Goal: Contribute content: Contribute content

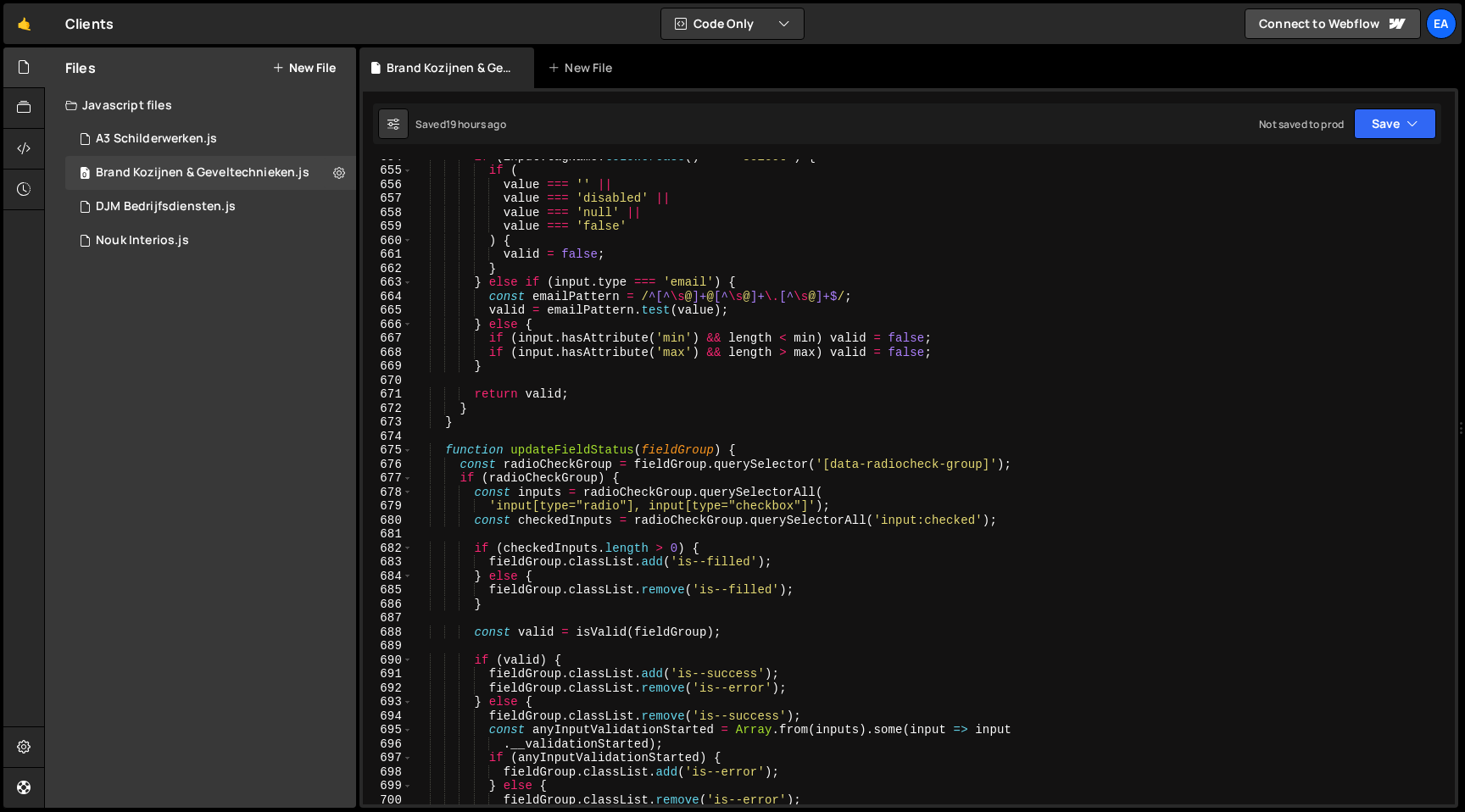
scroll to position [9142, 0]
type textarea "if (input.hasAttribute('min') && length < min) valid = false;"
click at [1080, 338] on div "if ( input . tagName . toLowerCase ( ) === 'select' ) { if ( value === '' || va…" at bounding box center [930, 484] width 1036 height 673
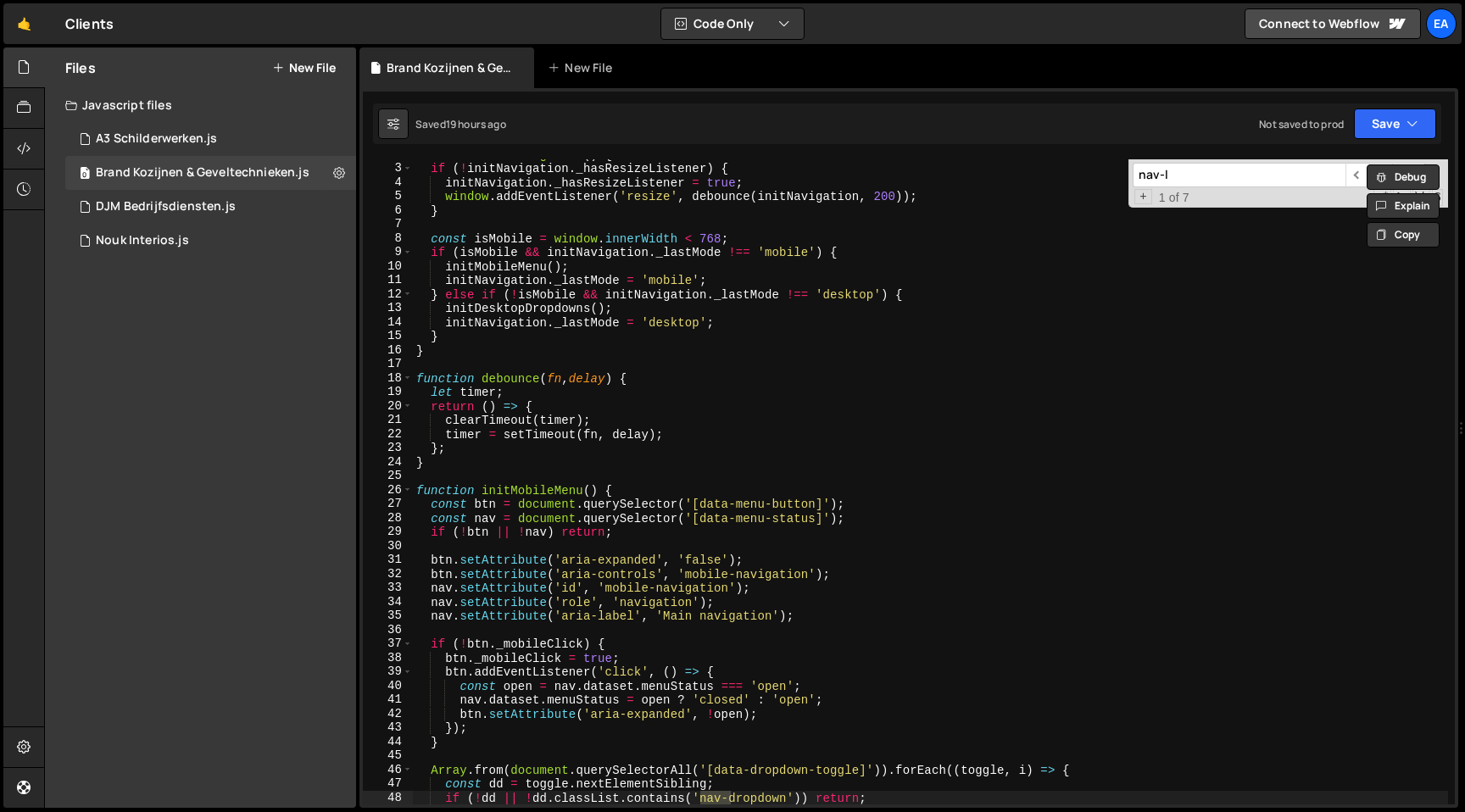
scroll to position [796, 0]
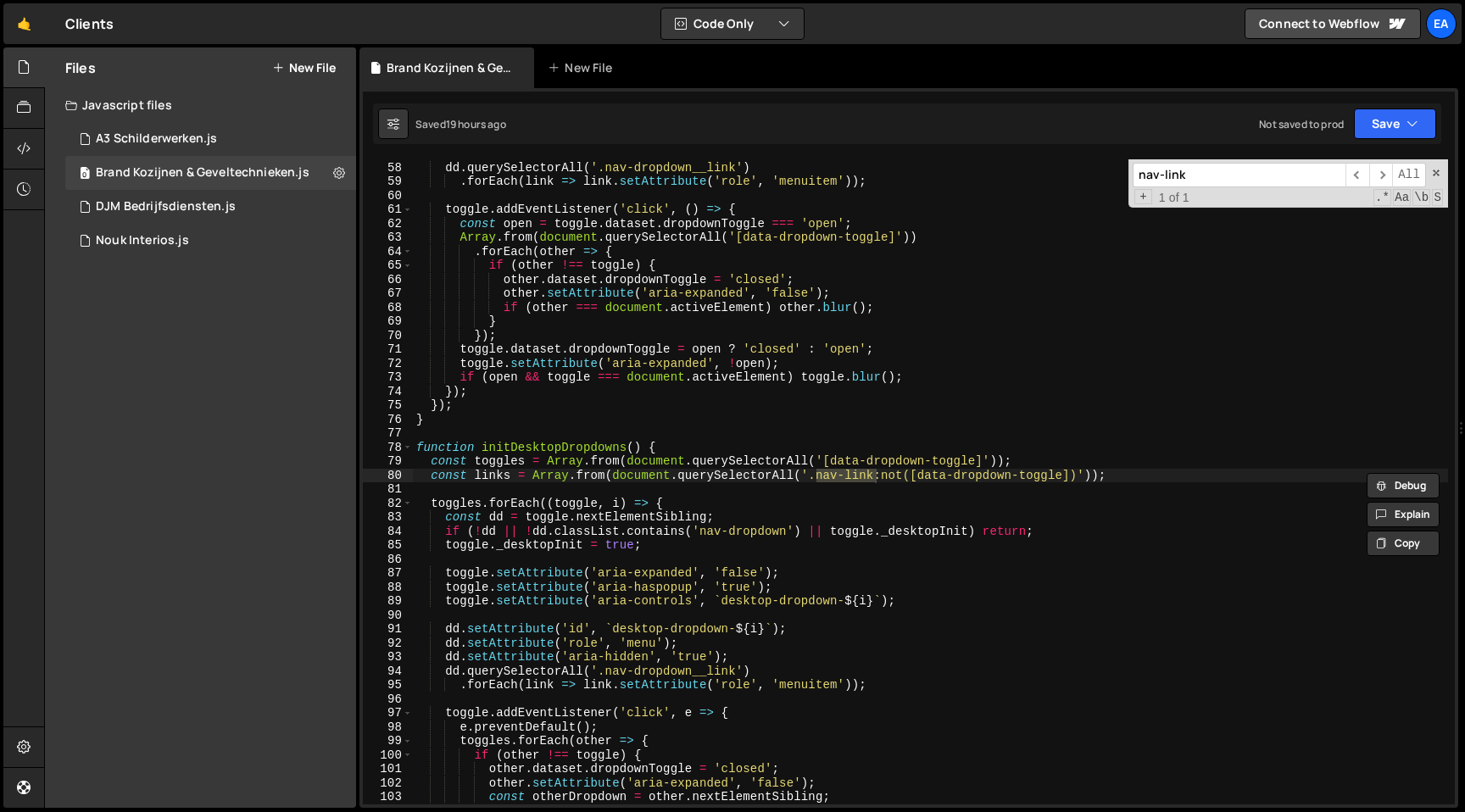
type input "nav-link"
type textarea "const links = Array.from(document.querySelectorAll('.nav-link:not([data-dropdow…"
click at [891, 473] on div "dd . setAttribute ( 'role' , 'menu' ) ; dd . querySelectorAll ( '.nav-dropdown_…" at bounding box center [930, 483] width 1036 height 673
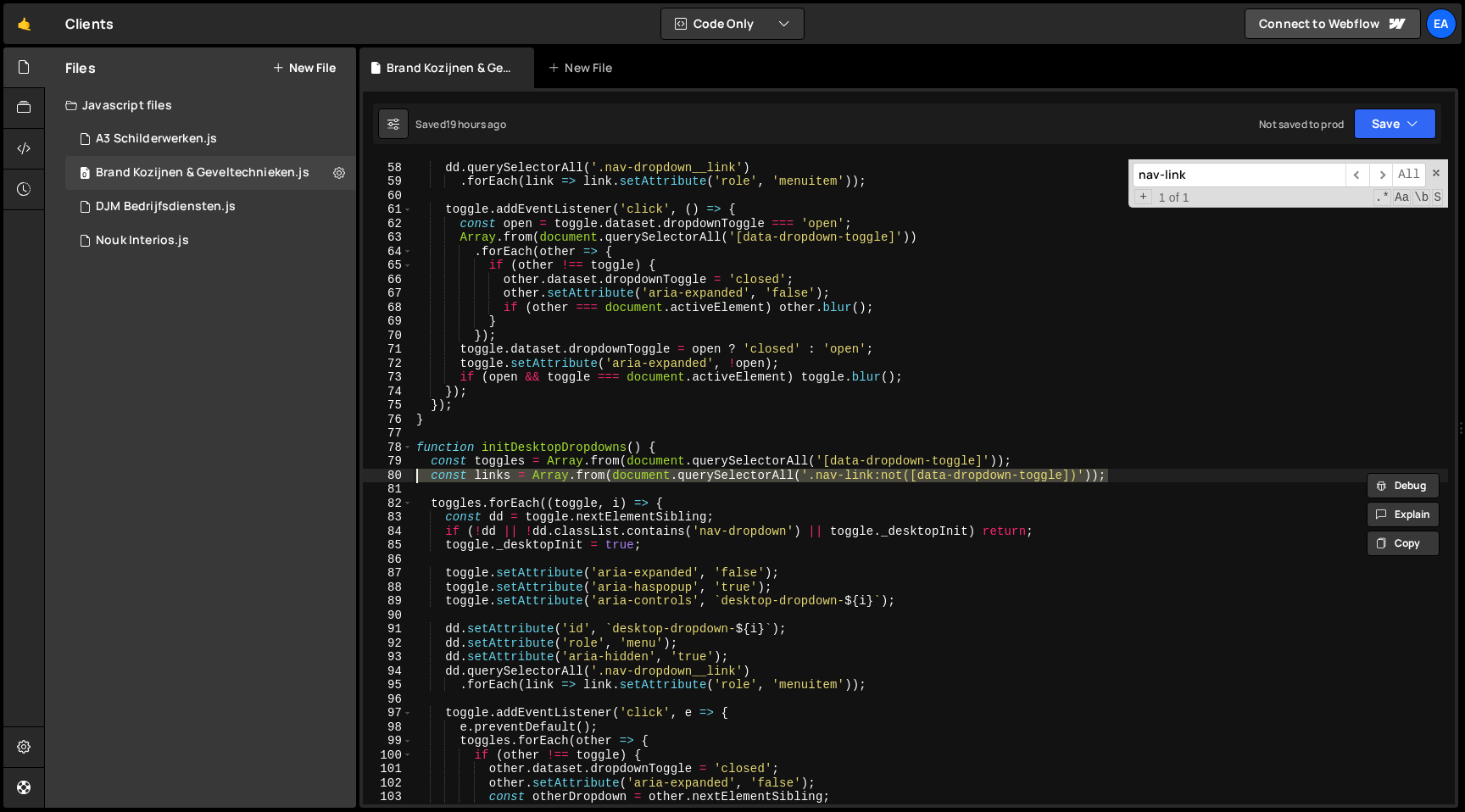
drag, startPoint x: 1131, startPoint y: 473, endPoint x: 361, endPoint y: 474, distance: 770.0
click at [361, 474] on div "1 Type cmd + s to save your Javascript file. הההההההההההההההההההההההההההההההההה…" at bounding box center [909, 448] width 1098 height 720
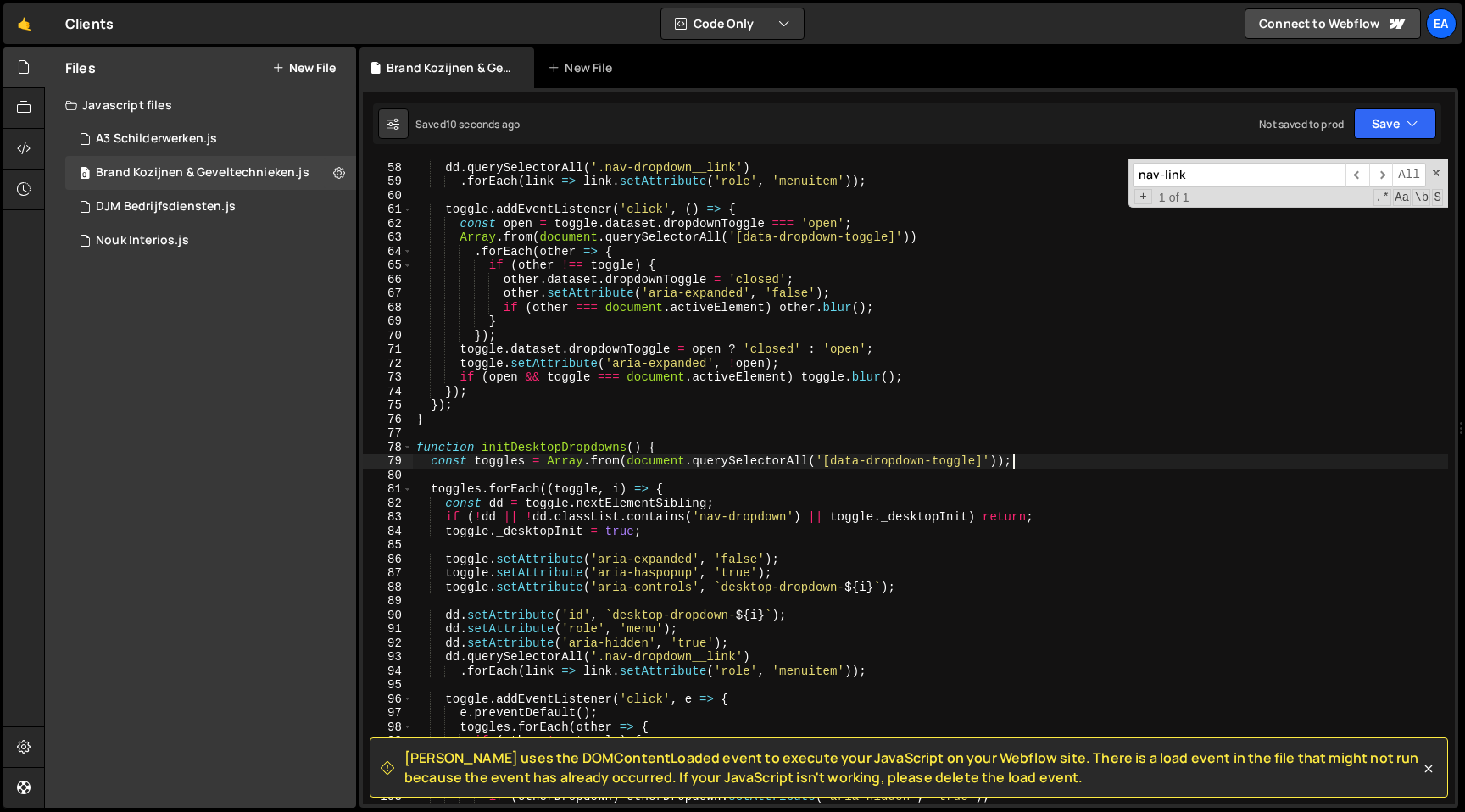
type textarea "});"
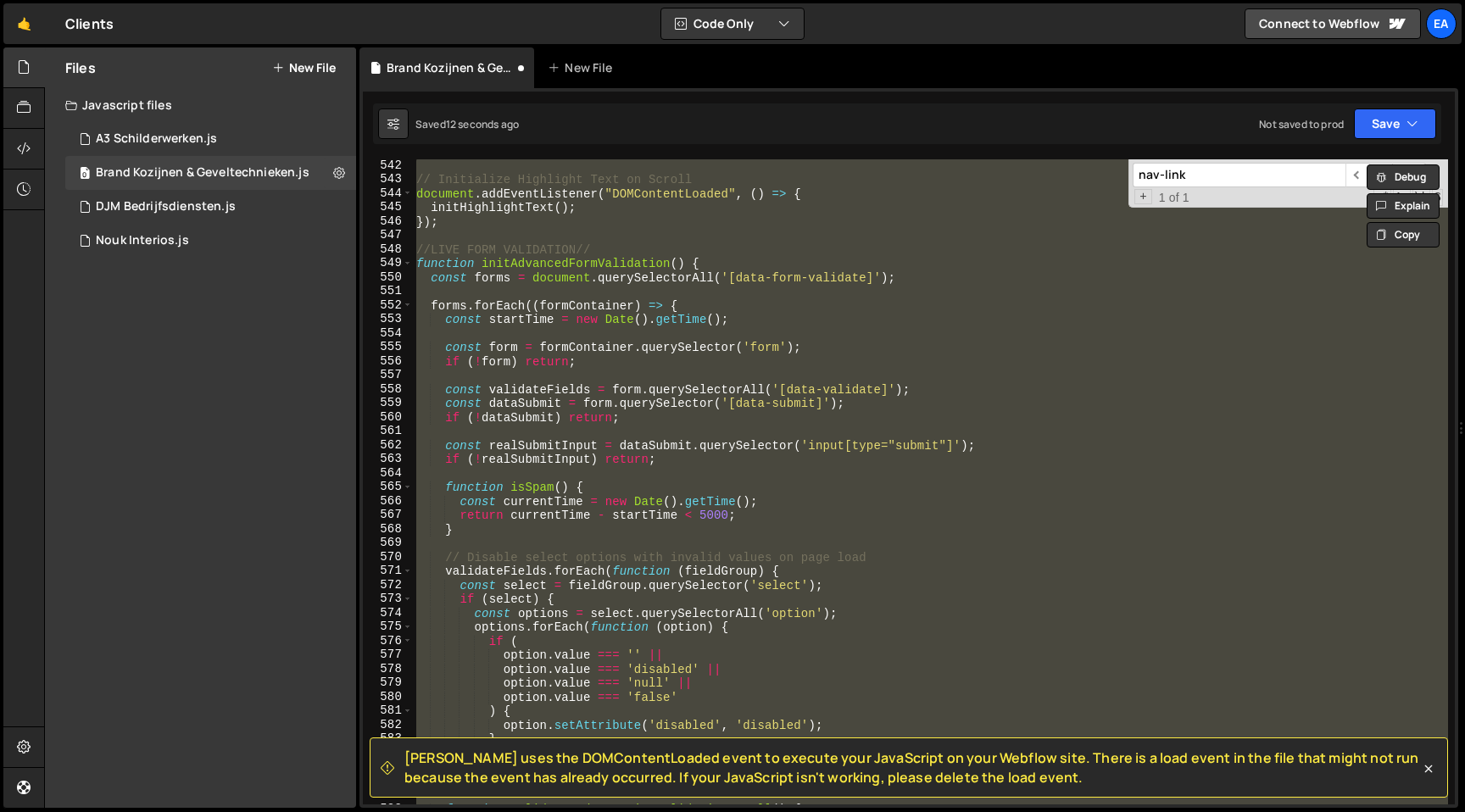
scroll to position [7398, 0]
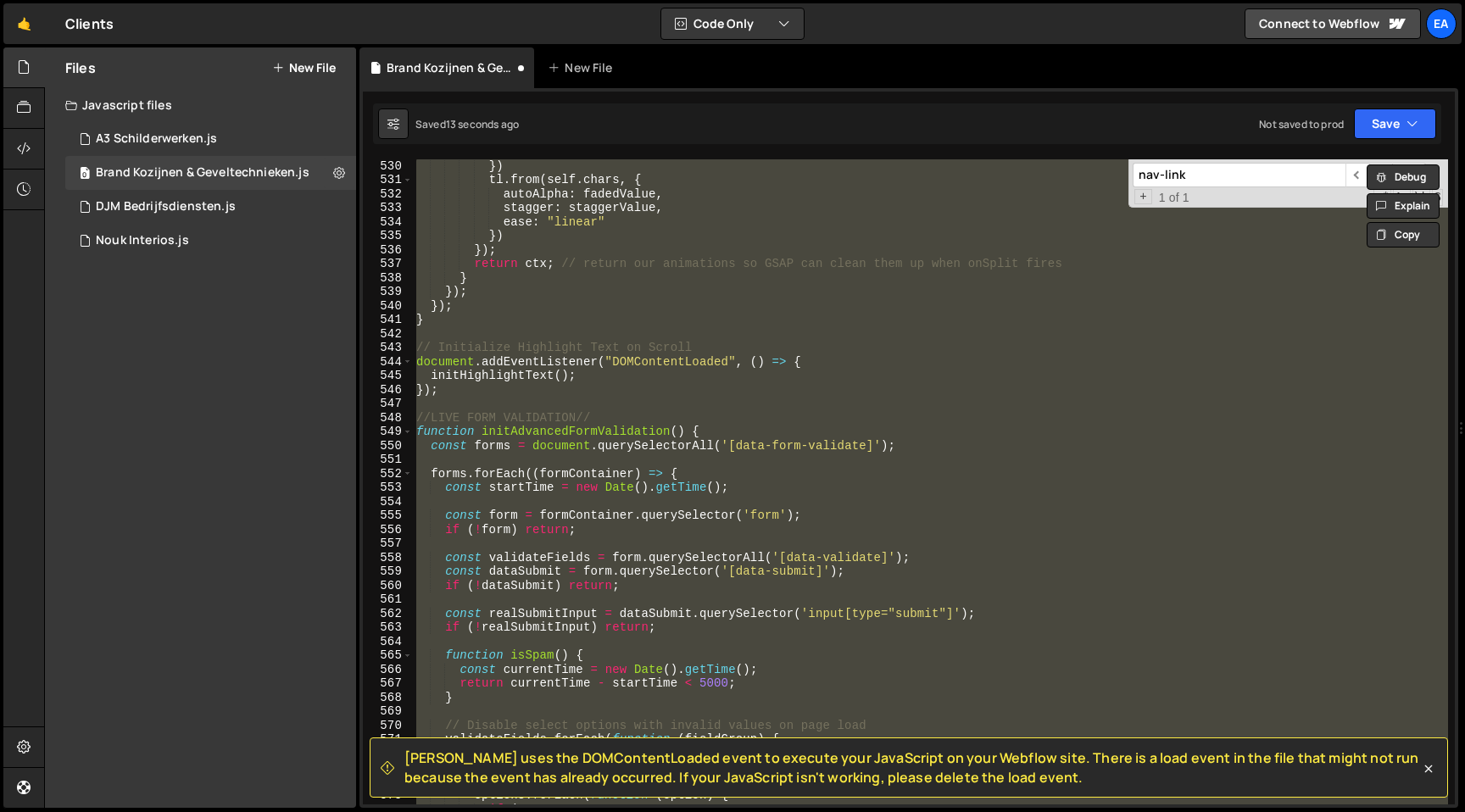
click at [1269, 176] on input "nav-link" at bounding box center [1238, 175] width 213 height 25
click at [1358, 181] on span "​" at bounding box center [1357, 175] width 24 height 25
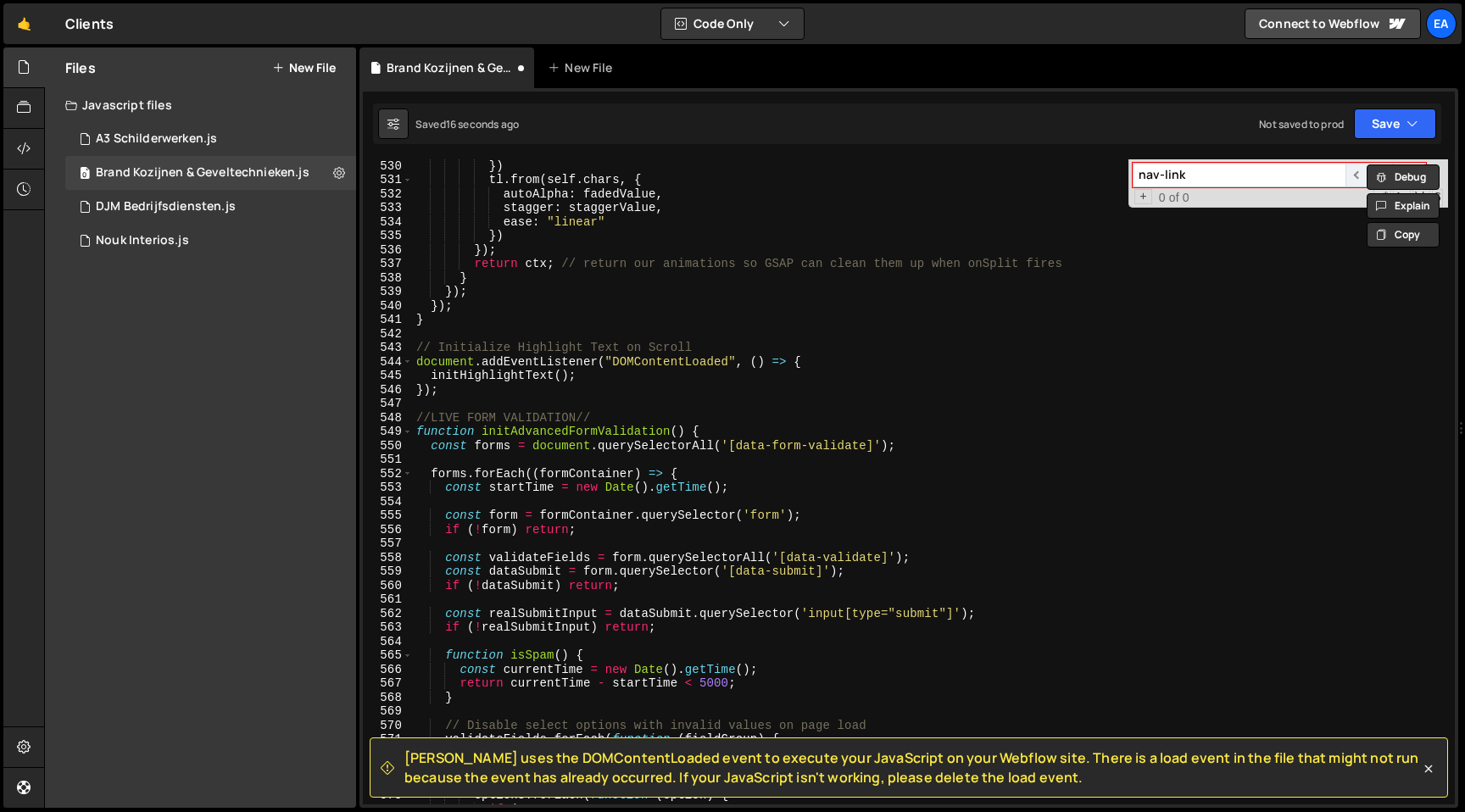
click at [1358, 181] on span "​" at bounding box center [1357, 175] width 24 height 25
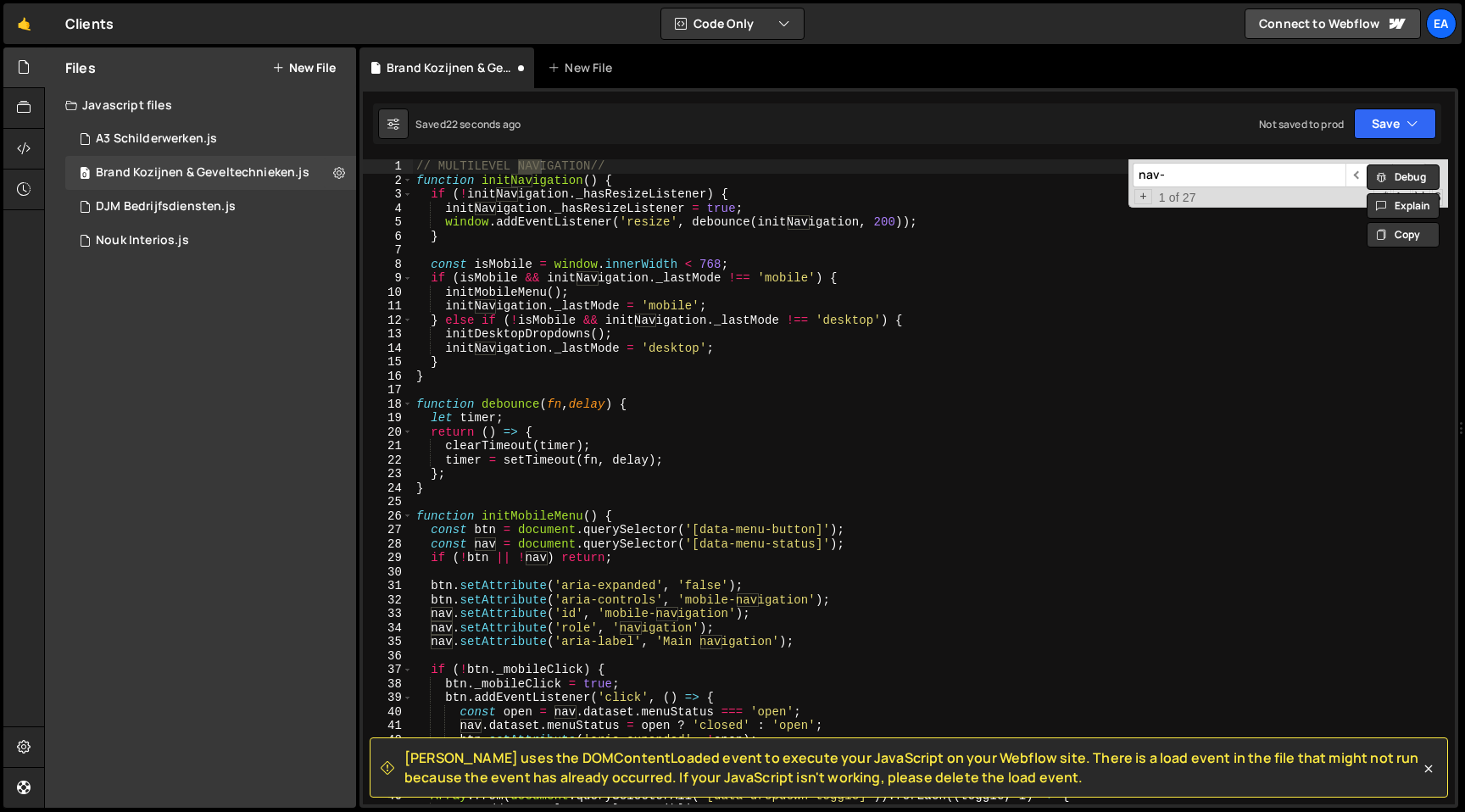
scroll to position [26, 0]
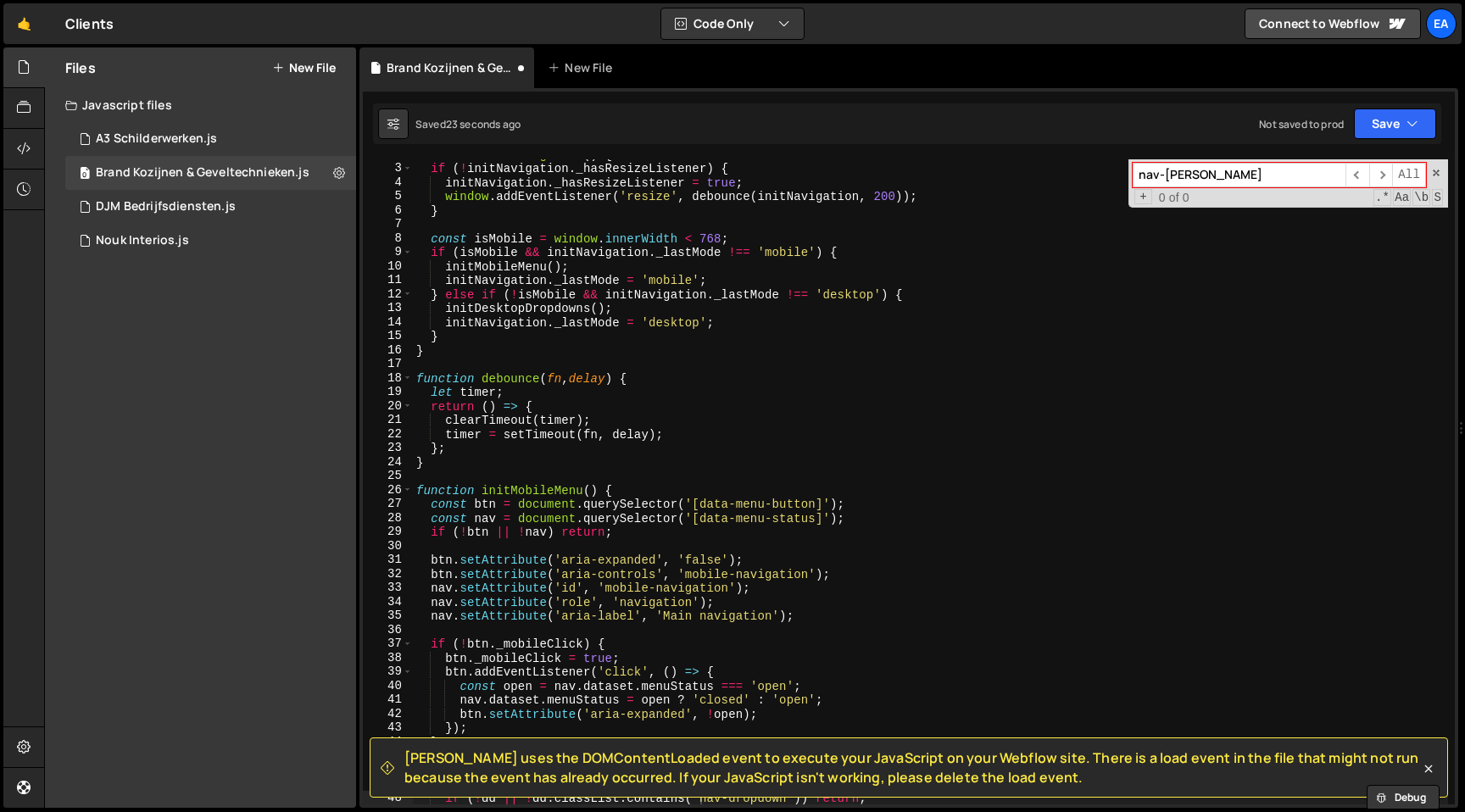
type input "nav-link"
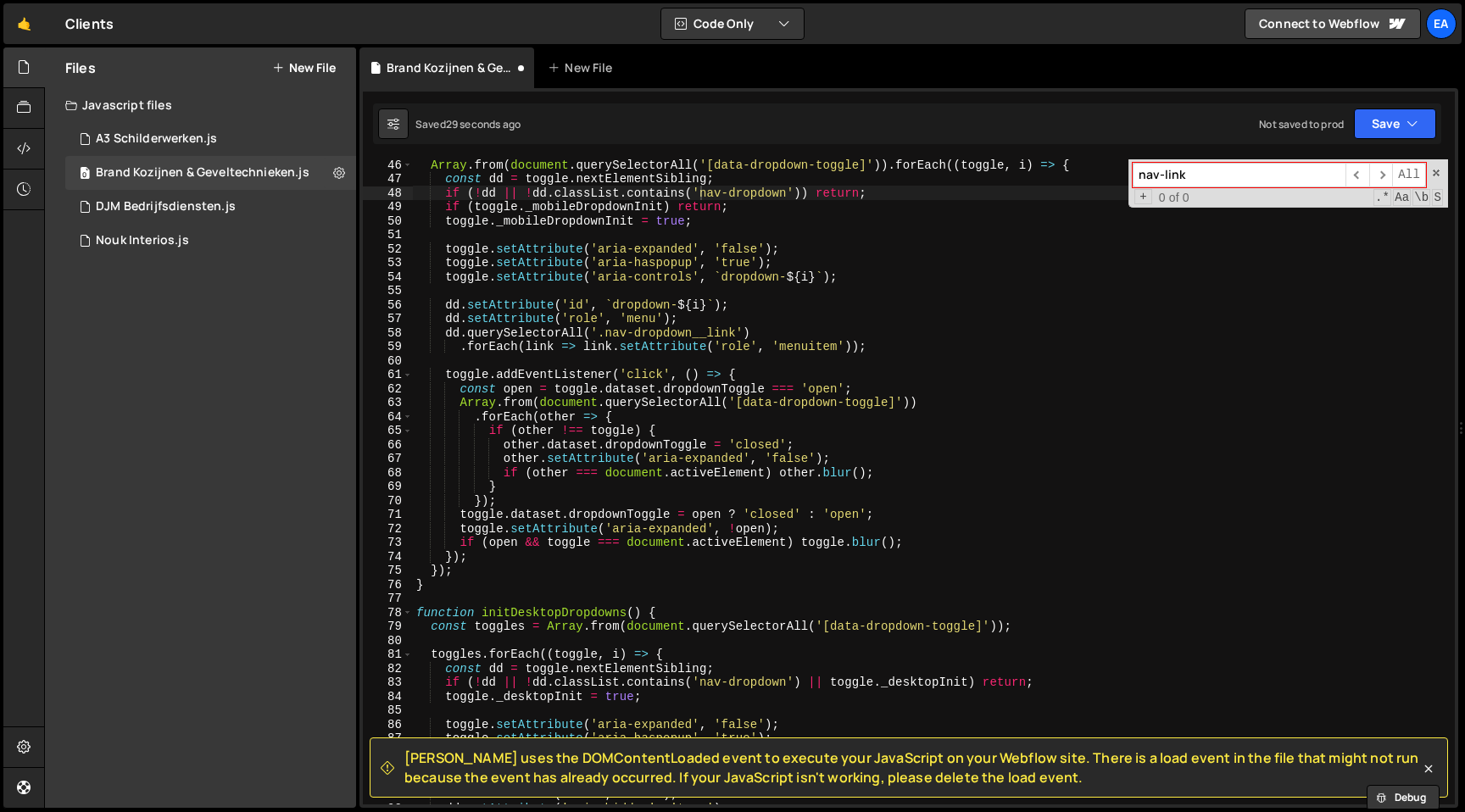
scroll to position [703, 0]
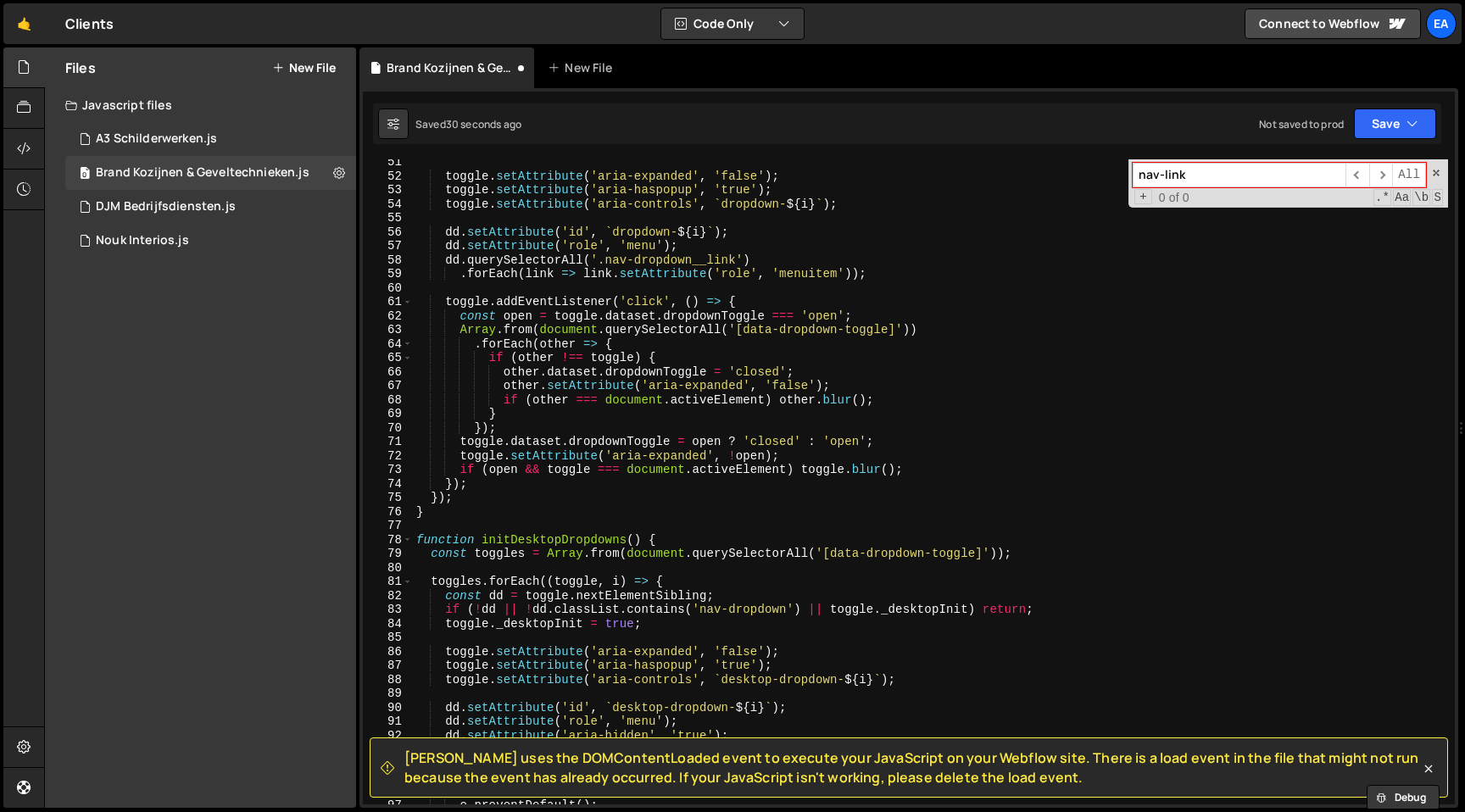
type textarea "const toggles = Array.from(document.querySelectorAll('[data-dropdown-toggle]'));"
click at [1033, 553] on div "toggle . setAttribute ( 'aria-expanded' , 'false' ) ; toggle . setAttribute ( '…" at bounding box center [930, 491] width 1036 height 673
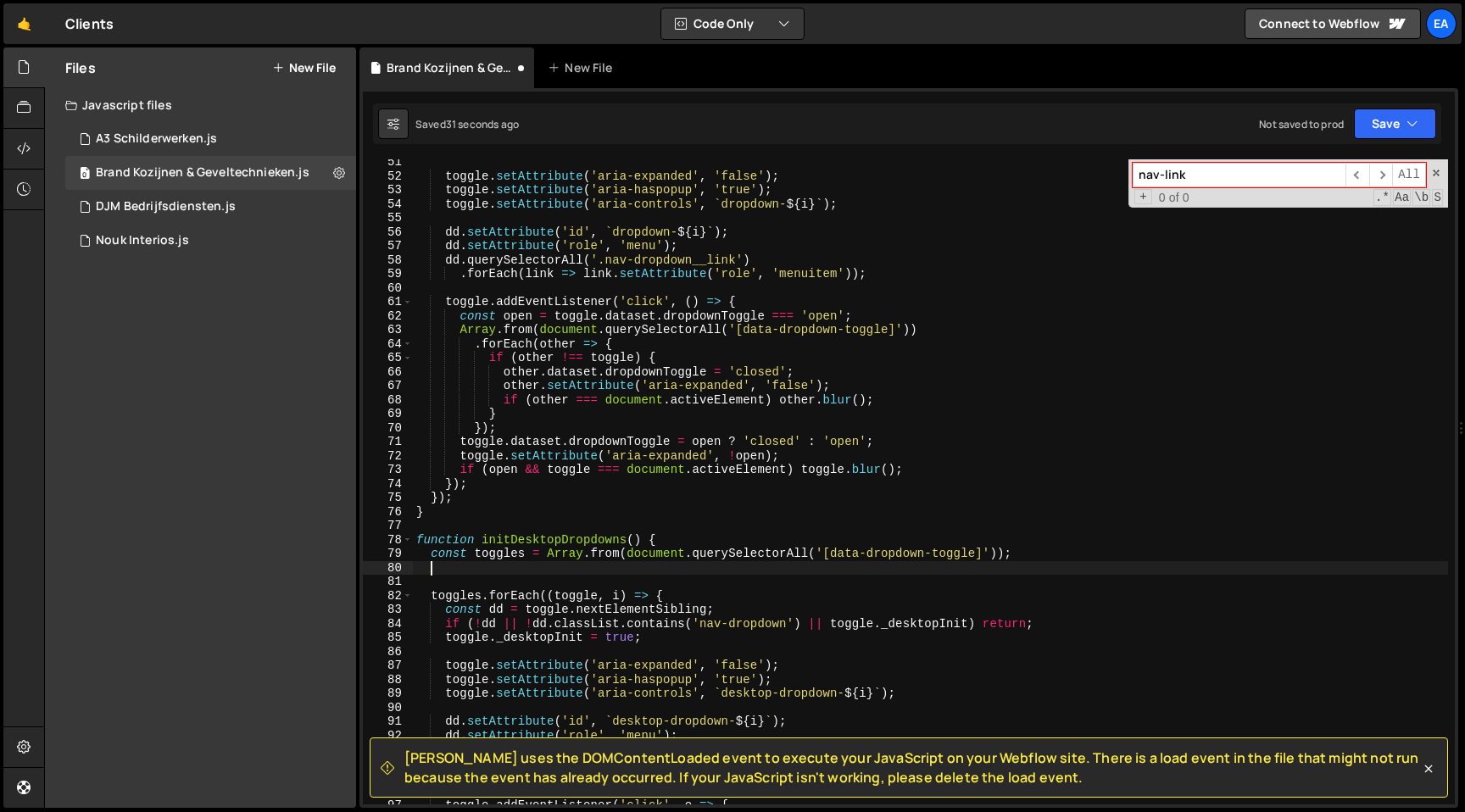
paste textarea "const links = Array.from(document.querySelectorAll('.nav-link:not([data-dropdow…"
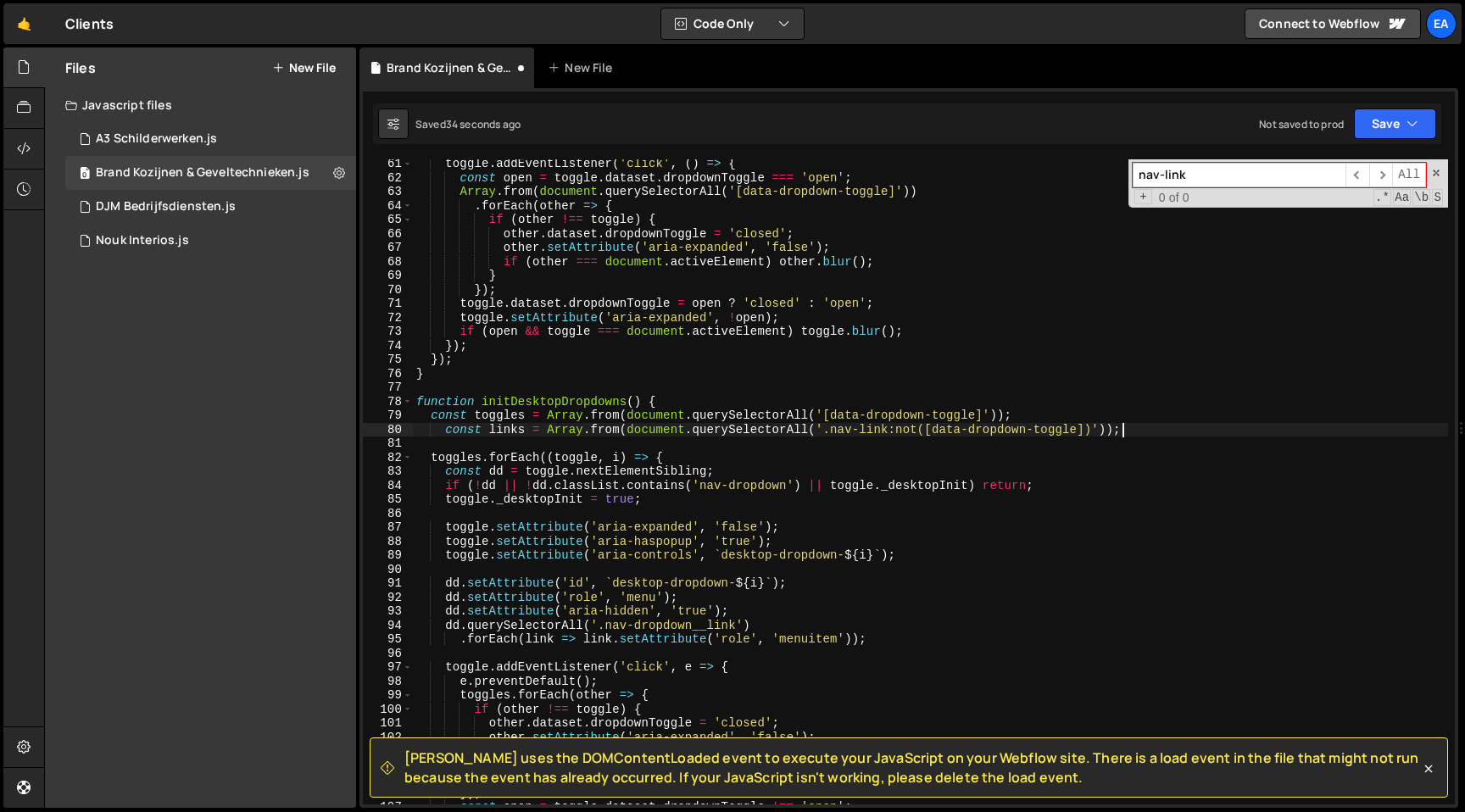
scroll to position [911, 0]
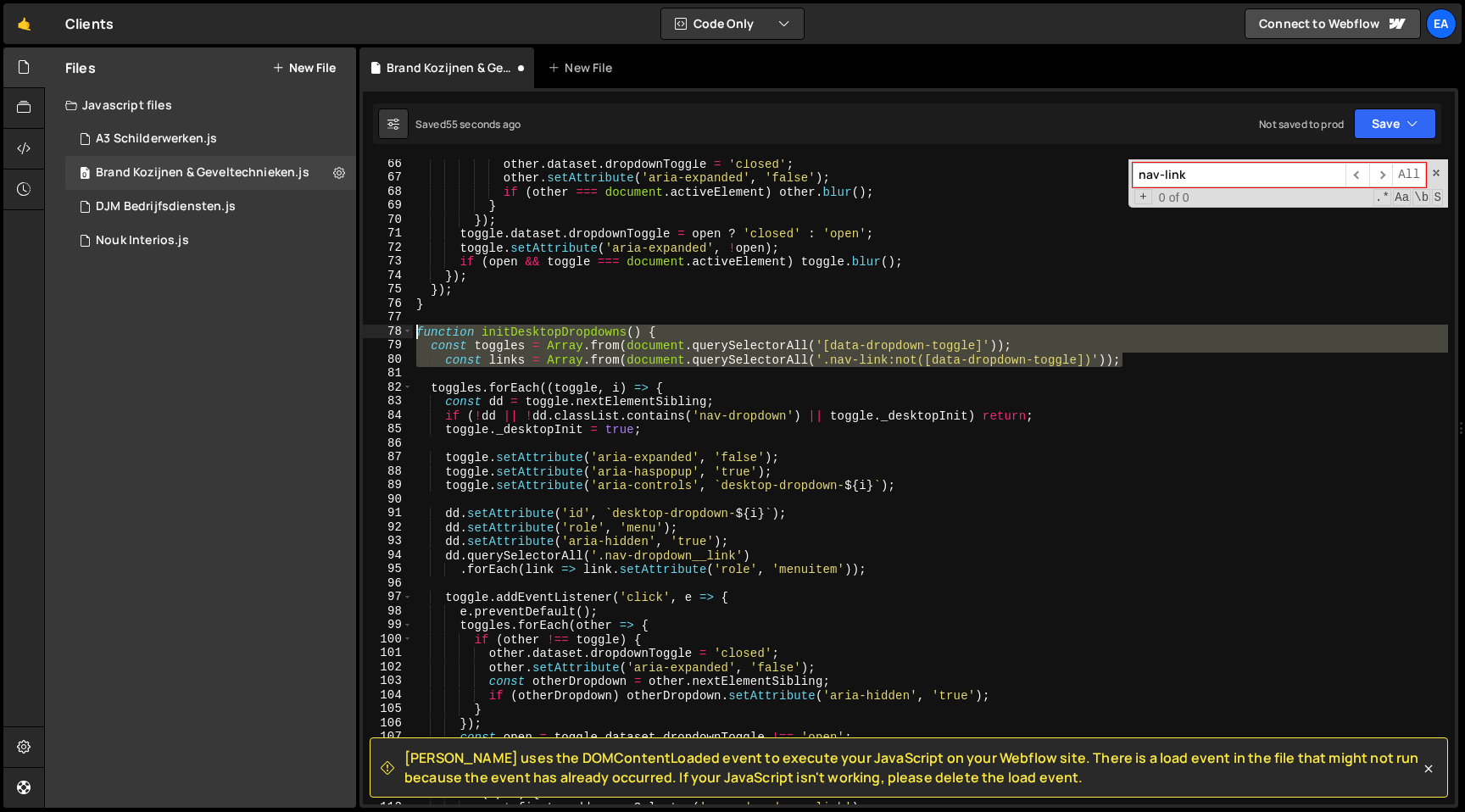
drag, startPoint x: 1148, startPoint y: 361, endPoint x: 371, endPoint y: 332, distance: 777.5
click at [371, 332] on div "const links = Array.from(document.querySelectorAll('.nav-link:not([data-dropdow…" at bounding box center [908, 482] width 1092 height 645
type textarea "function initDesktopDropdowns() { const toggles = Array.from(document.querySele…"
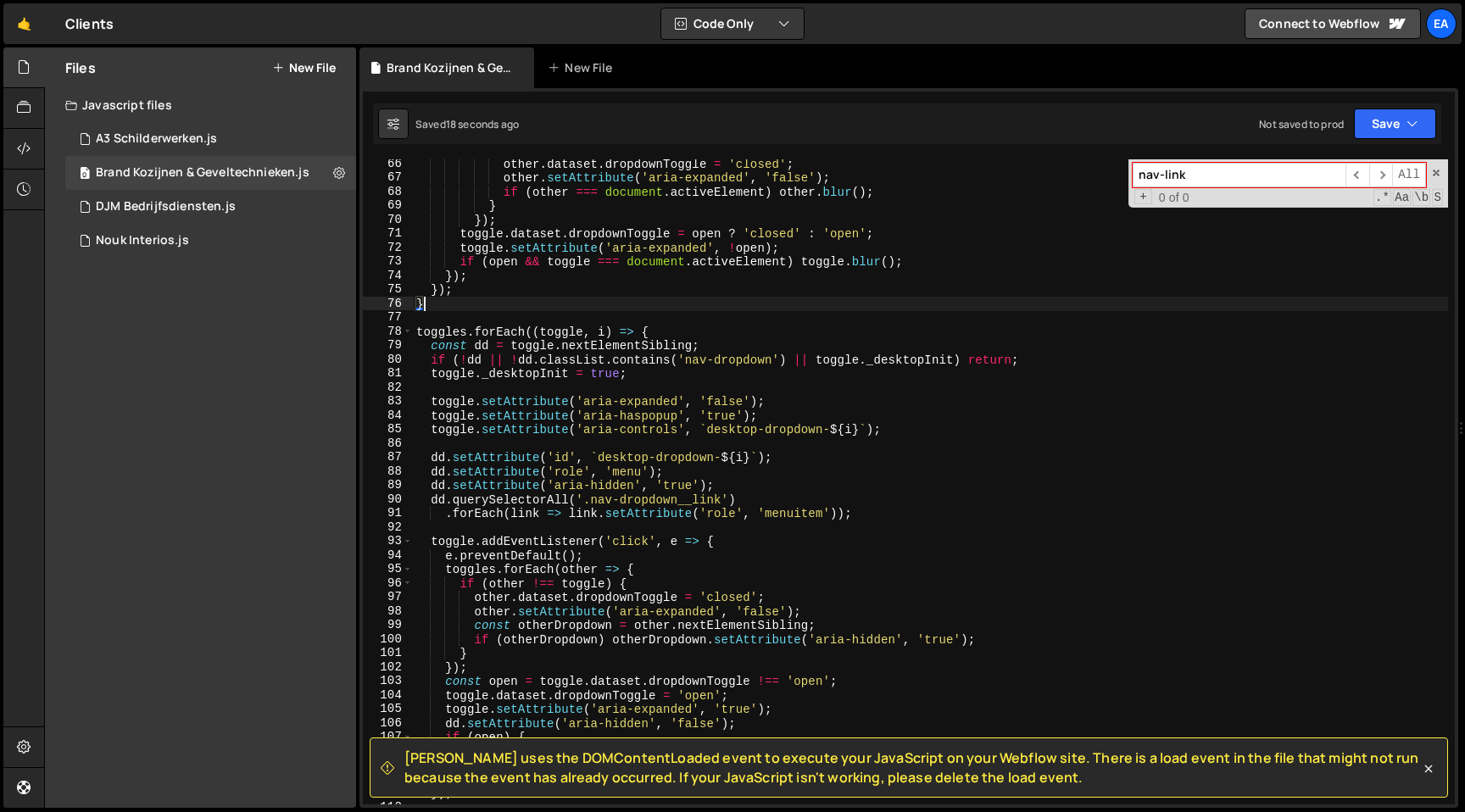
type textarea "});"
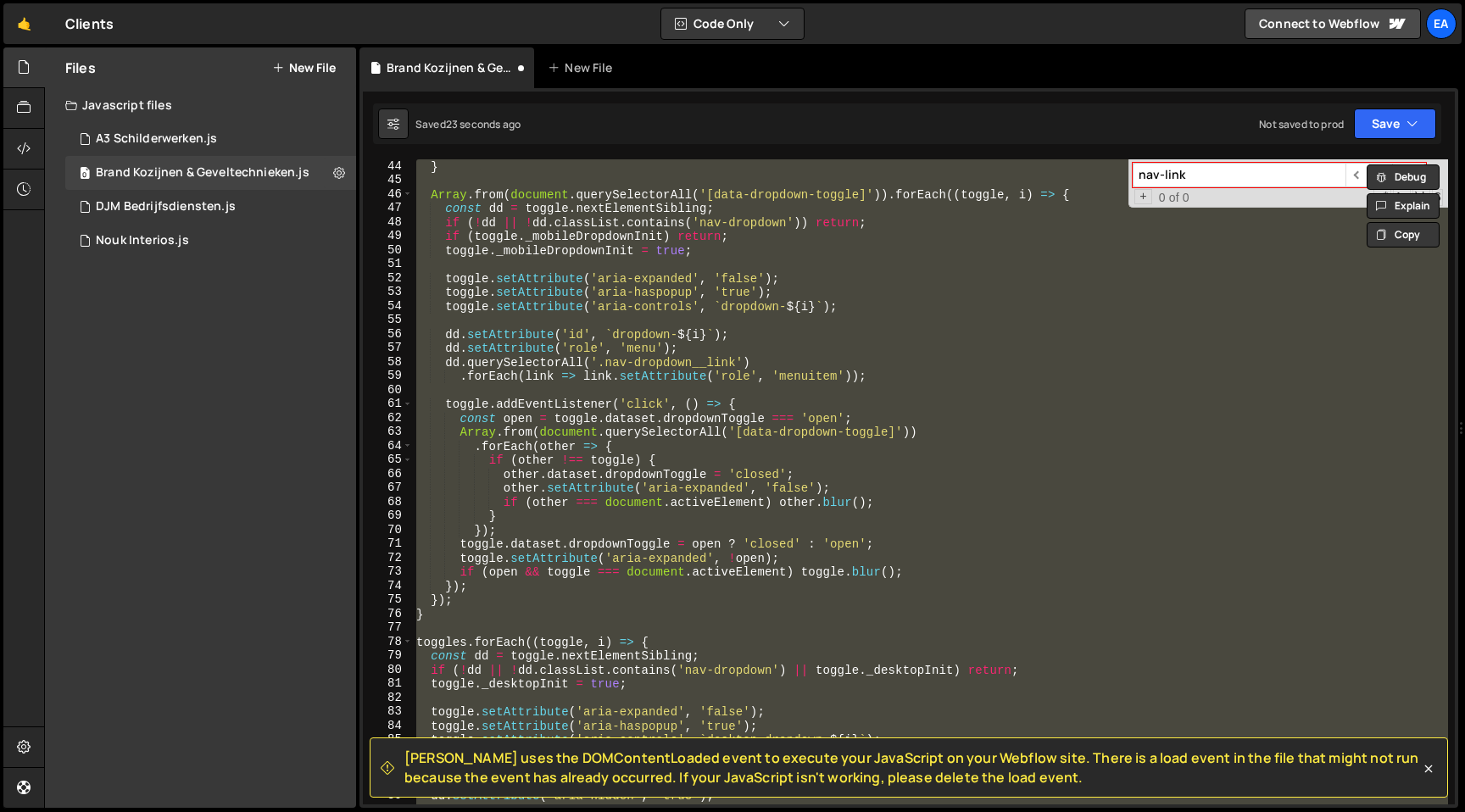
scroll to position [668, 0]
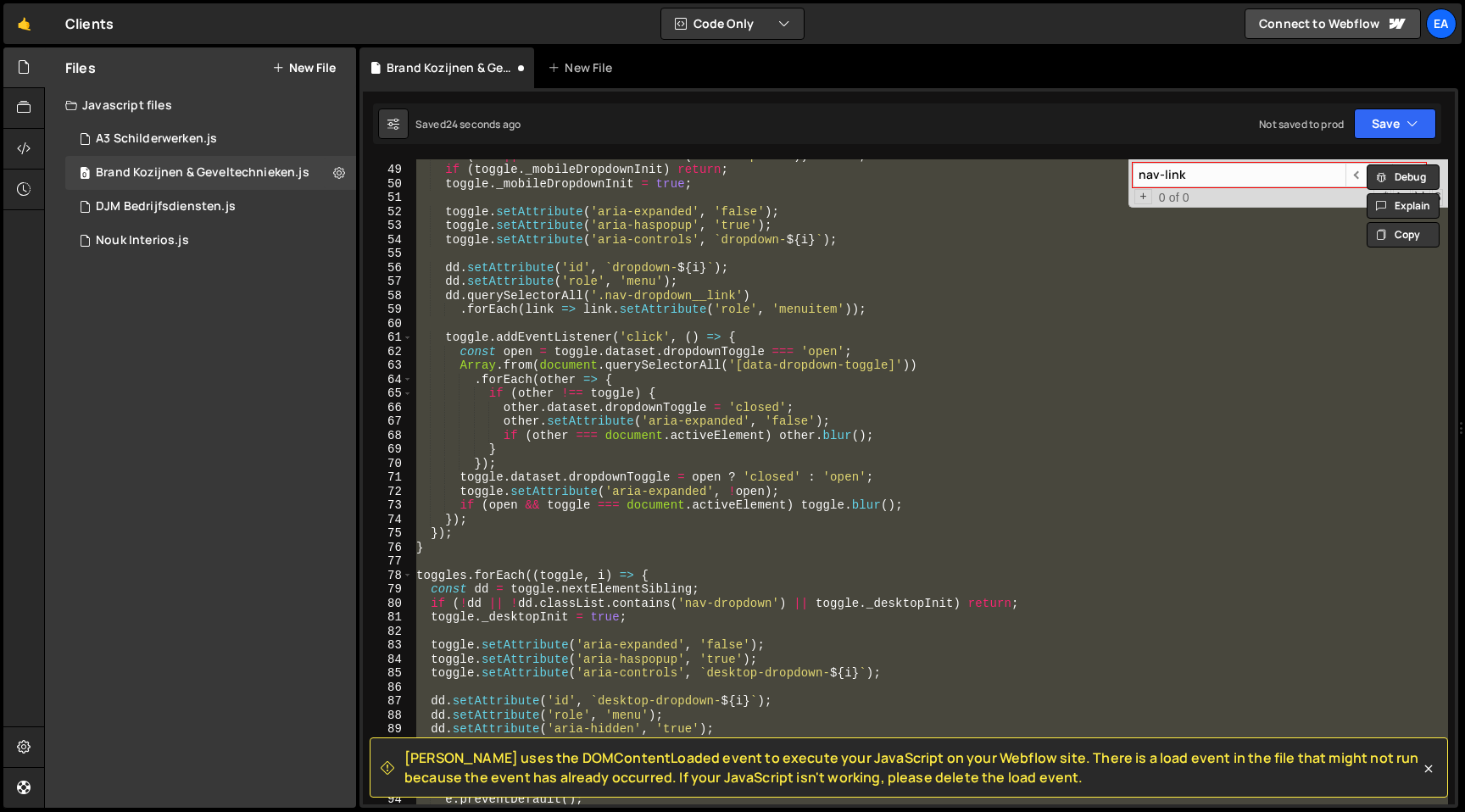
click at [477, 557] on div "if ( ! dd || ! dd . classList . contains ( 'nav-dropdown' )) return ; if ( togg…" at bounding box center [930, 482] width 1036 height 645
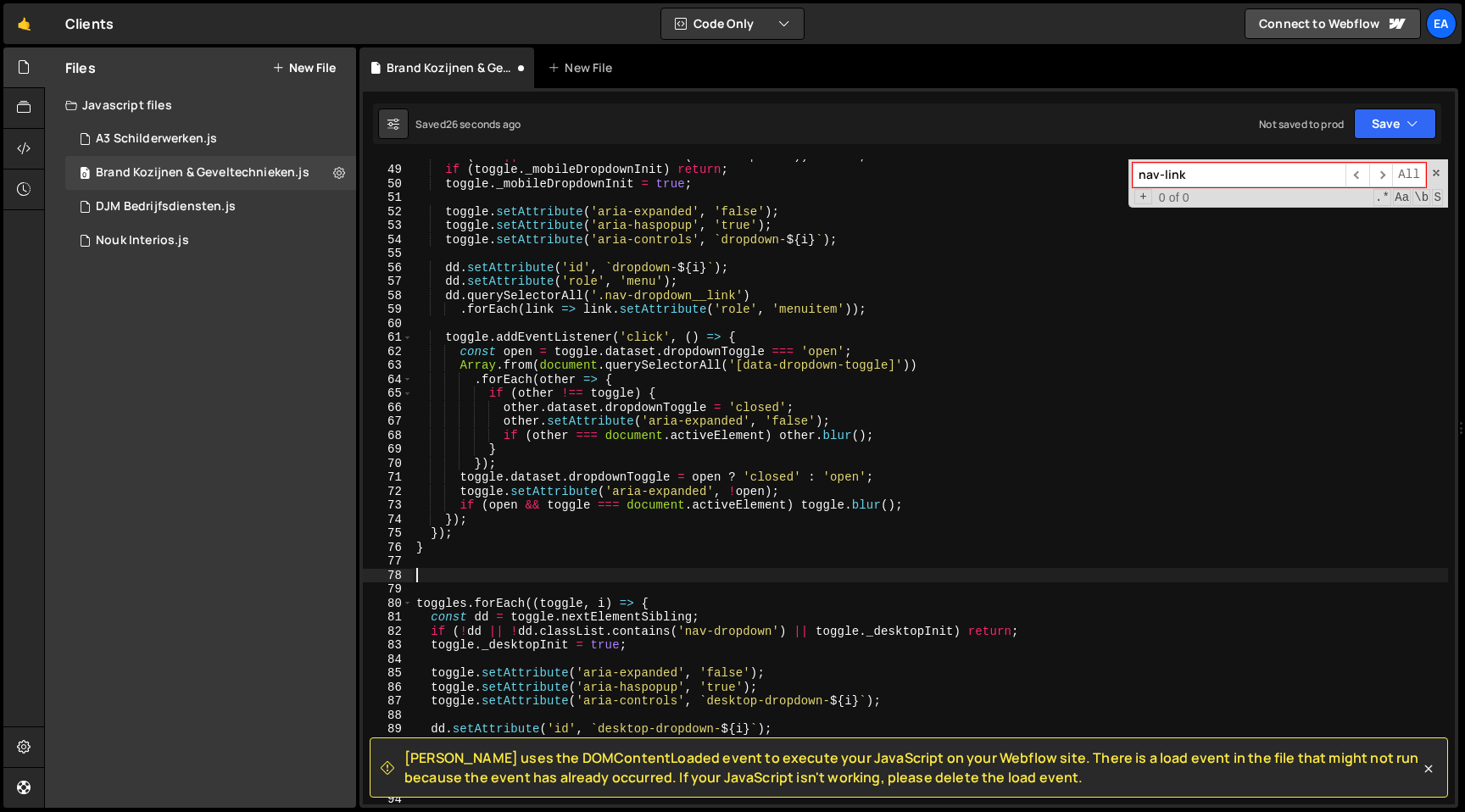
paste textarea "const links = Array.from(document.querySelectorAll('.nav-link:not([data-dropdow…"
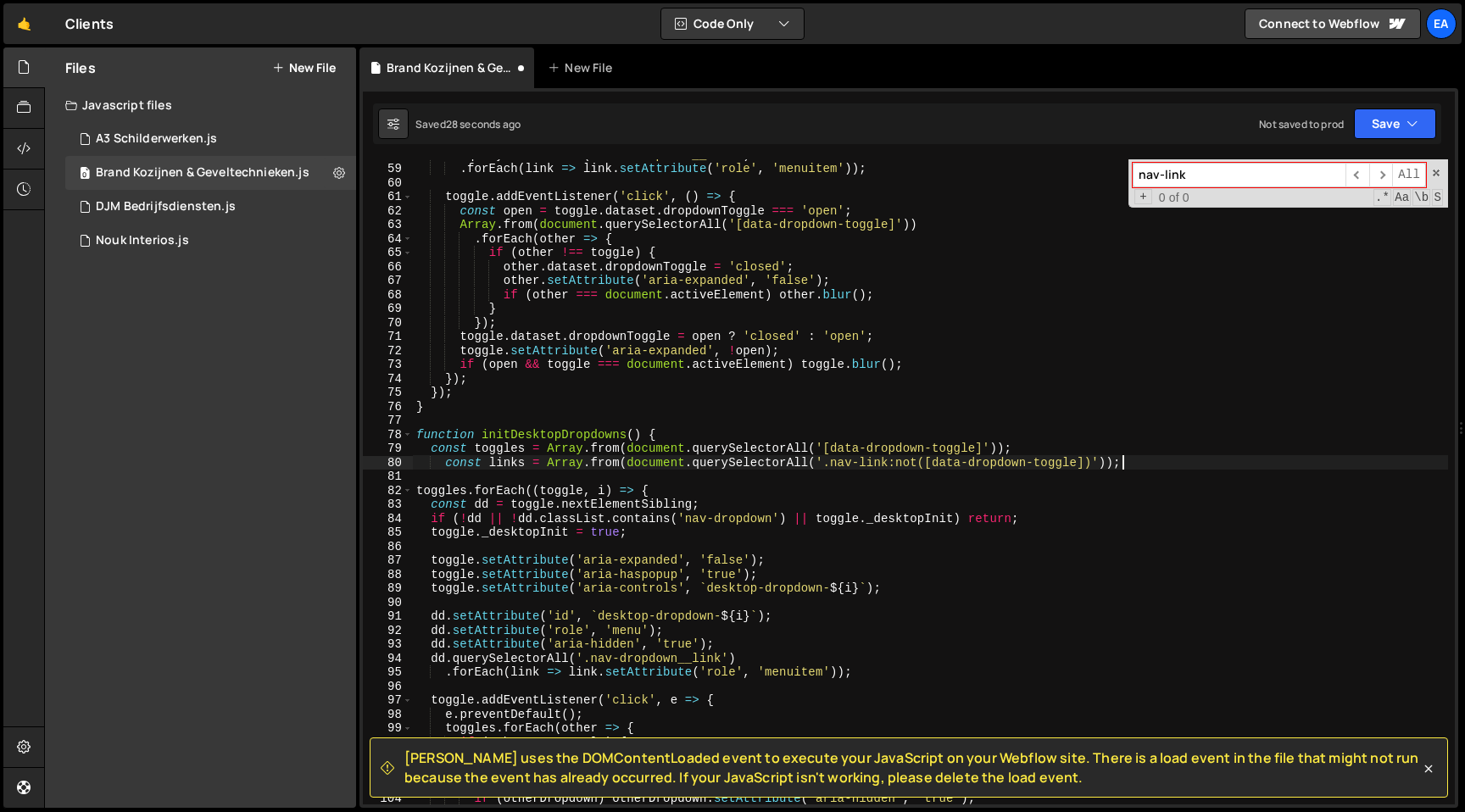
scroll to position [832, 0]
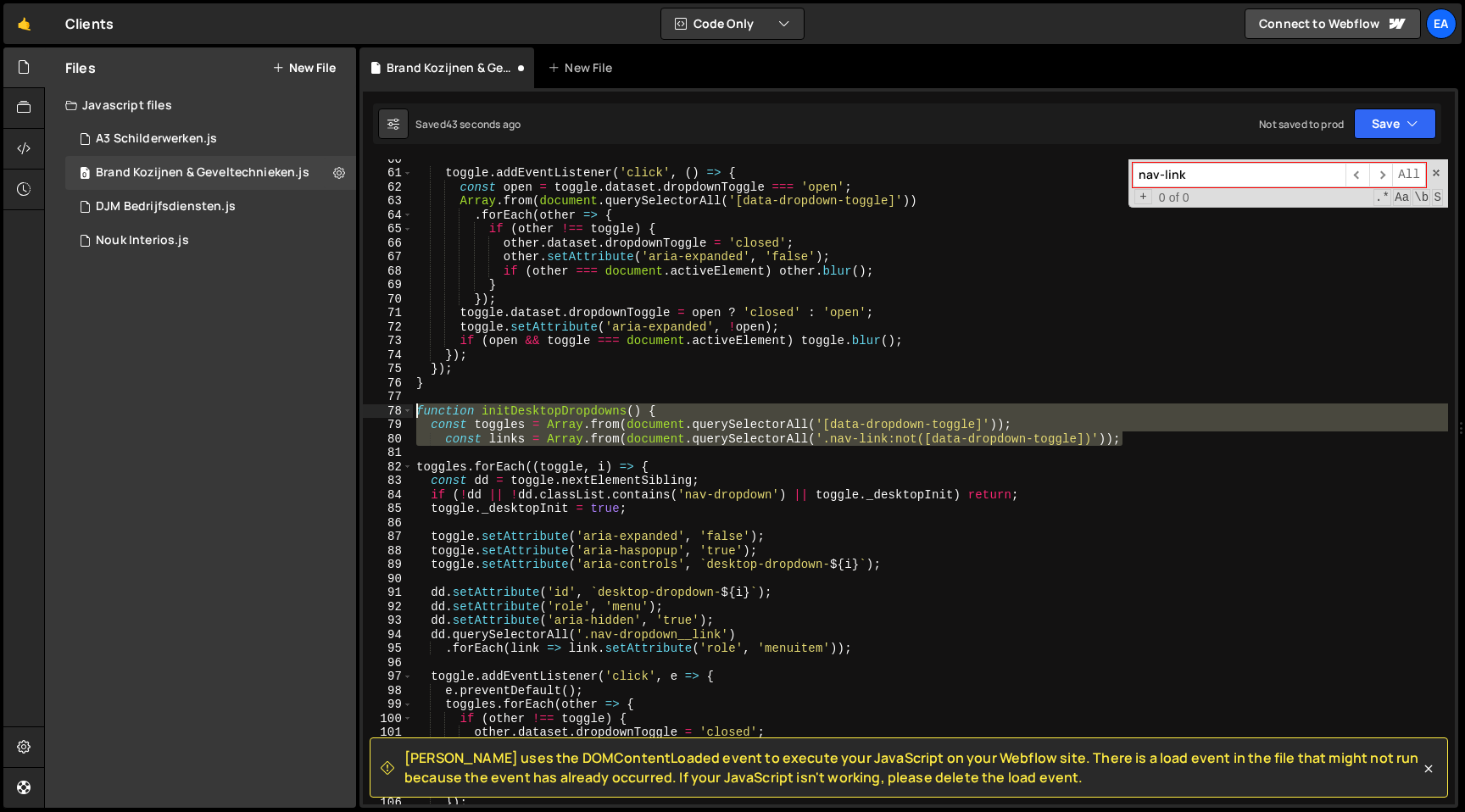
drag, startPoint x: 1137, startPoint y: 442, endPoint x: 312, endPoint y: 412, distance: 825.5
click at [312, 412] on div "Files New File Javascript files 0 A3 Schilderwerken.js 0 0 Brand Kozijnen & Gev…" at bounding box center [755, 428] width 1421 height 761
type textarea "function initDesktopDropdowns() { const toggles = Array.from(document.querySele…"
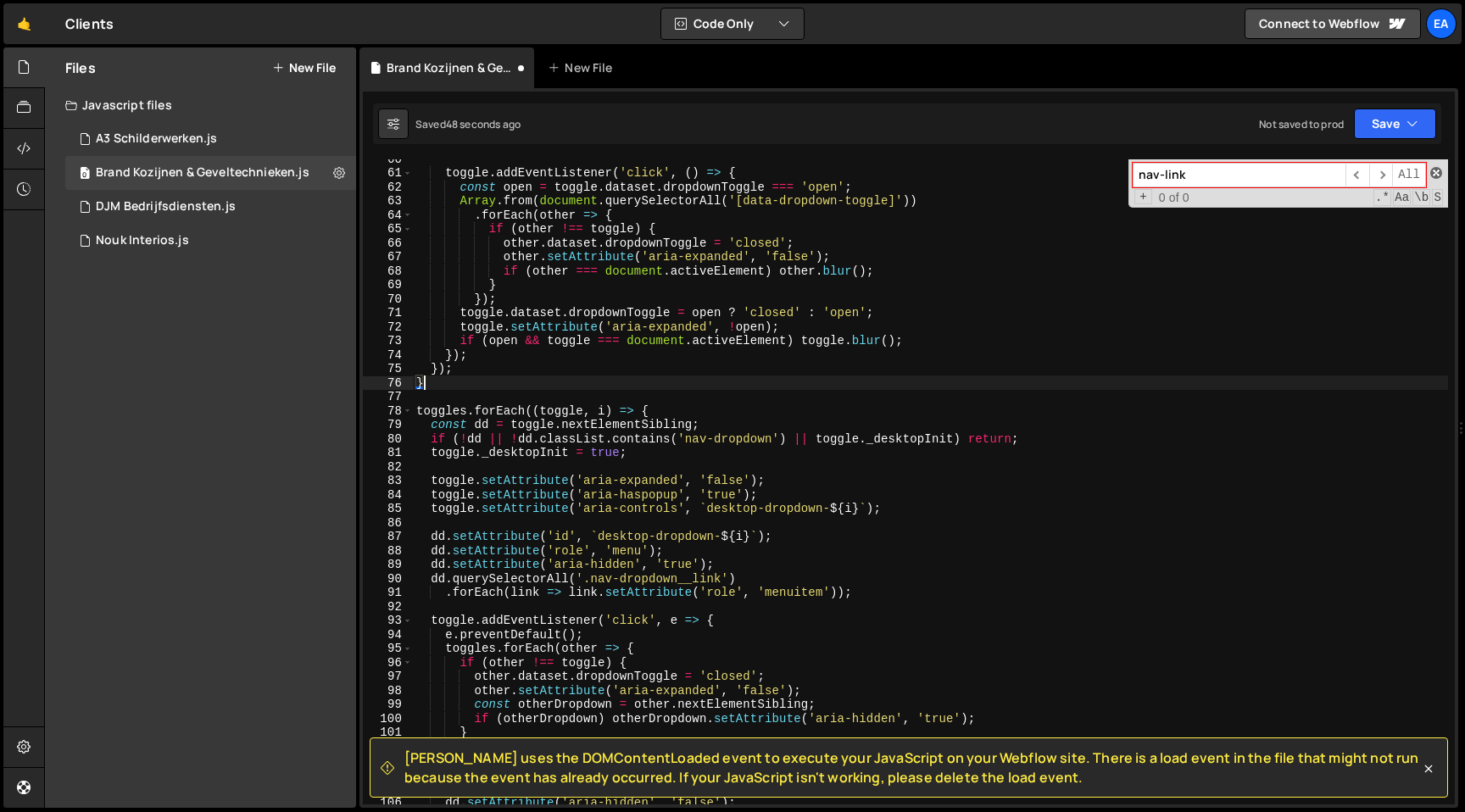
type textarea "}"
click at [1436, 171] on span at bounding box center [1436, 173] width 12 height 12
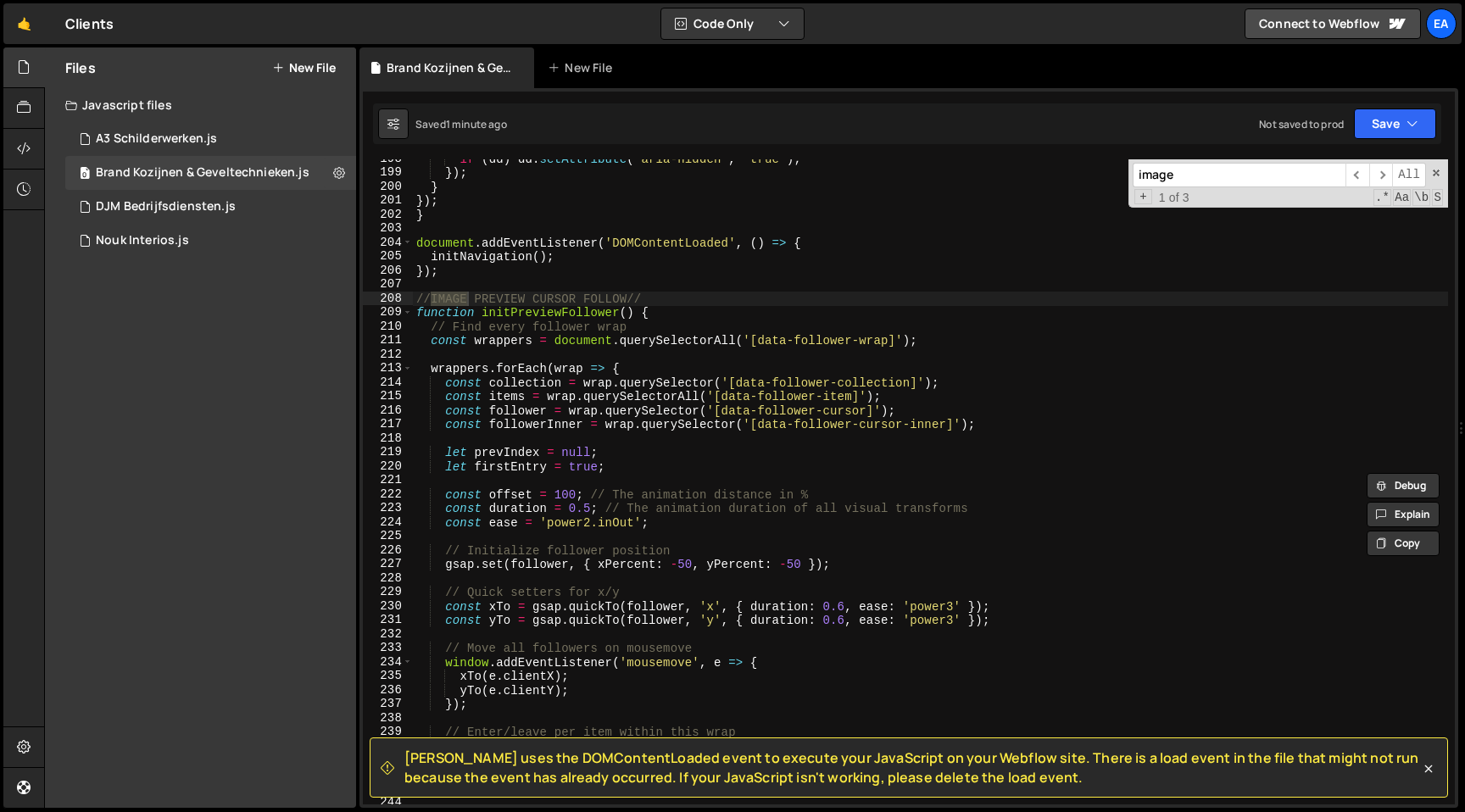
scroll to position [2762, 0]
type input "image"
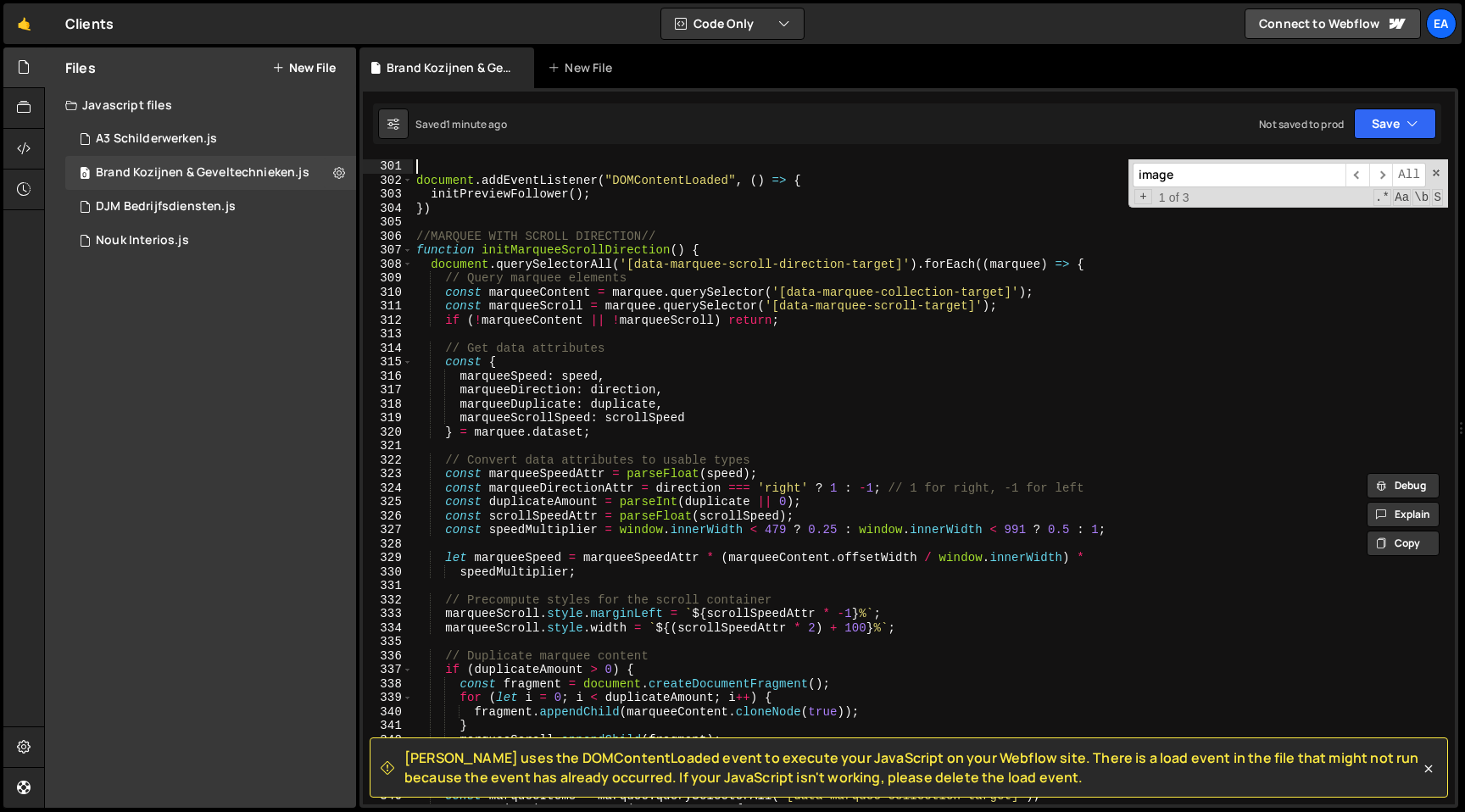
scroll to position [4195, 0]
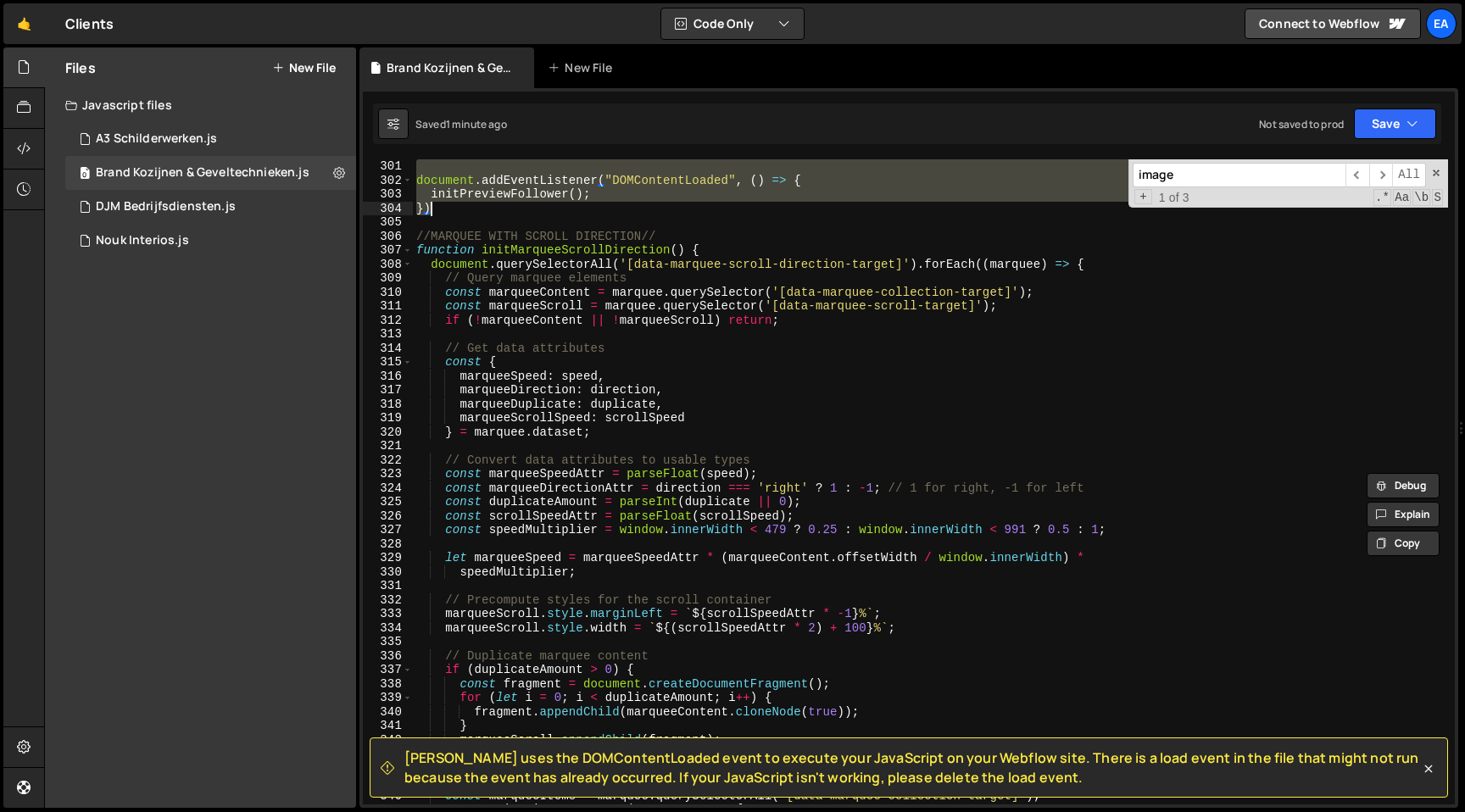
drag, startPoint x: 413, startPoint y: 314, endPoint x: 772, endPoint y: 205, distance: 375.2
click at [772, 205] on div "document . addEventListener ( "DOMContentLoaded" , ( ) => { initPreviewFollower…" at bounding box center [930, 496] width 1036 height 673
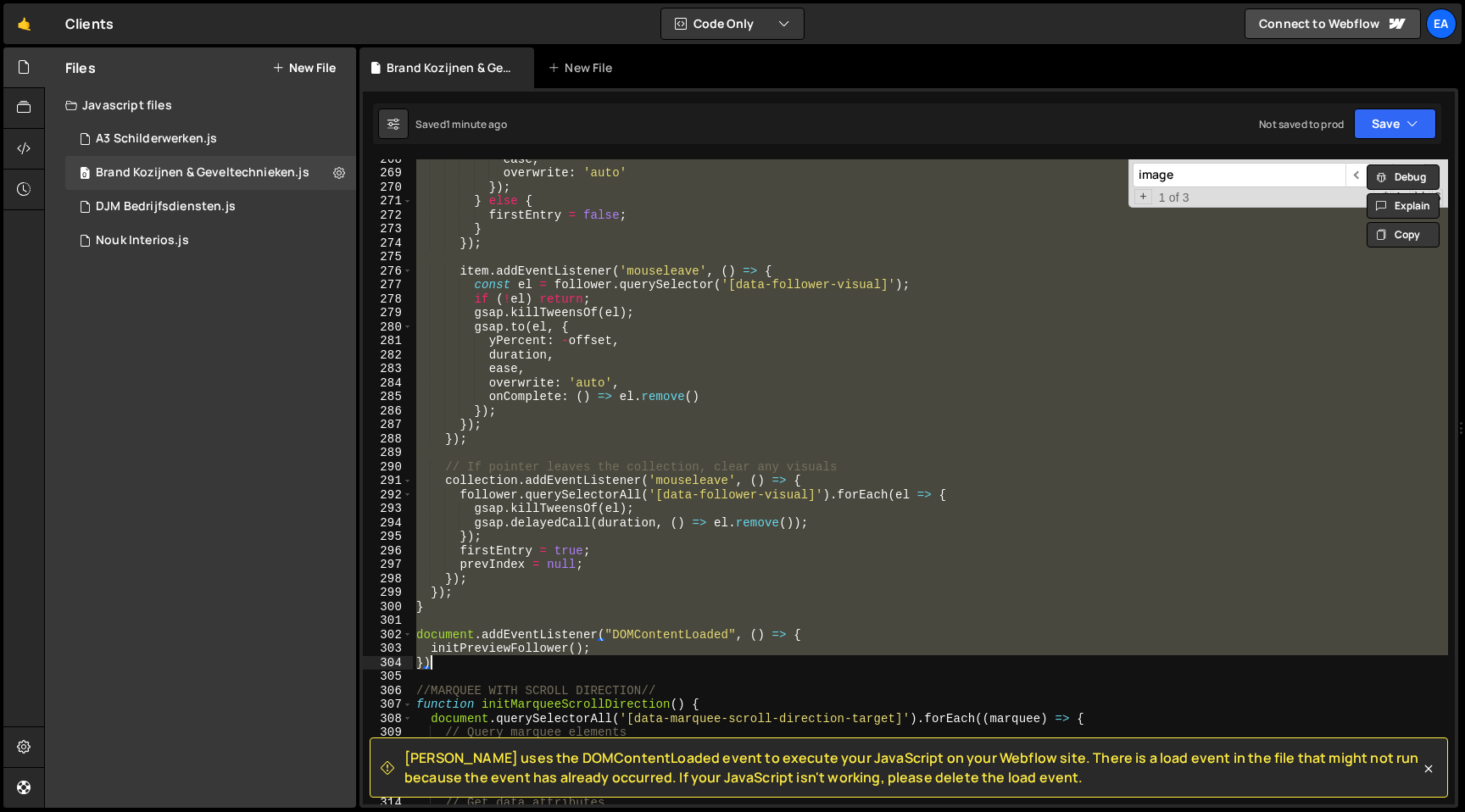
scroll to position [3731, 0]
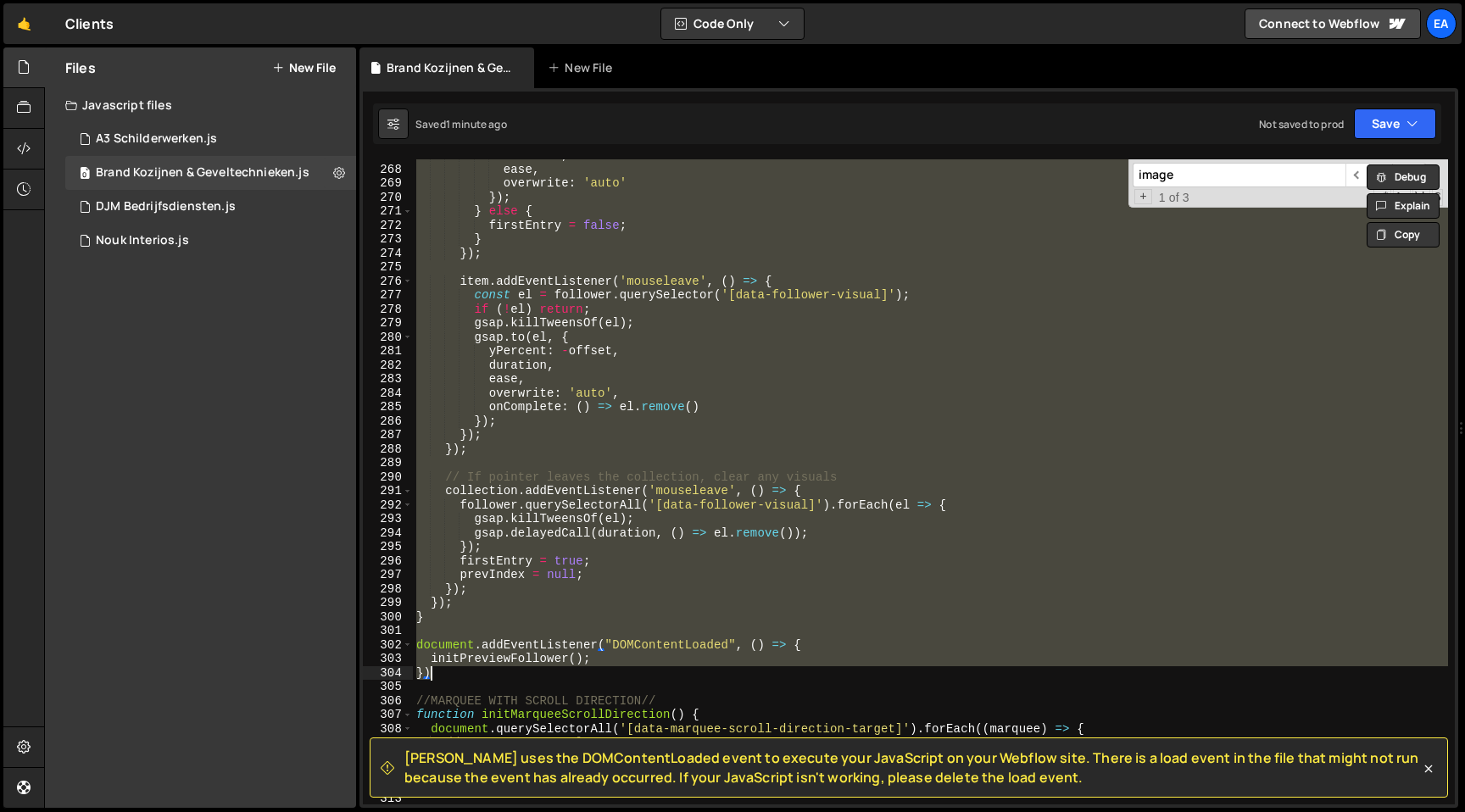
paste textarea
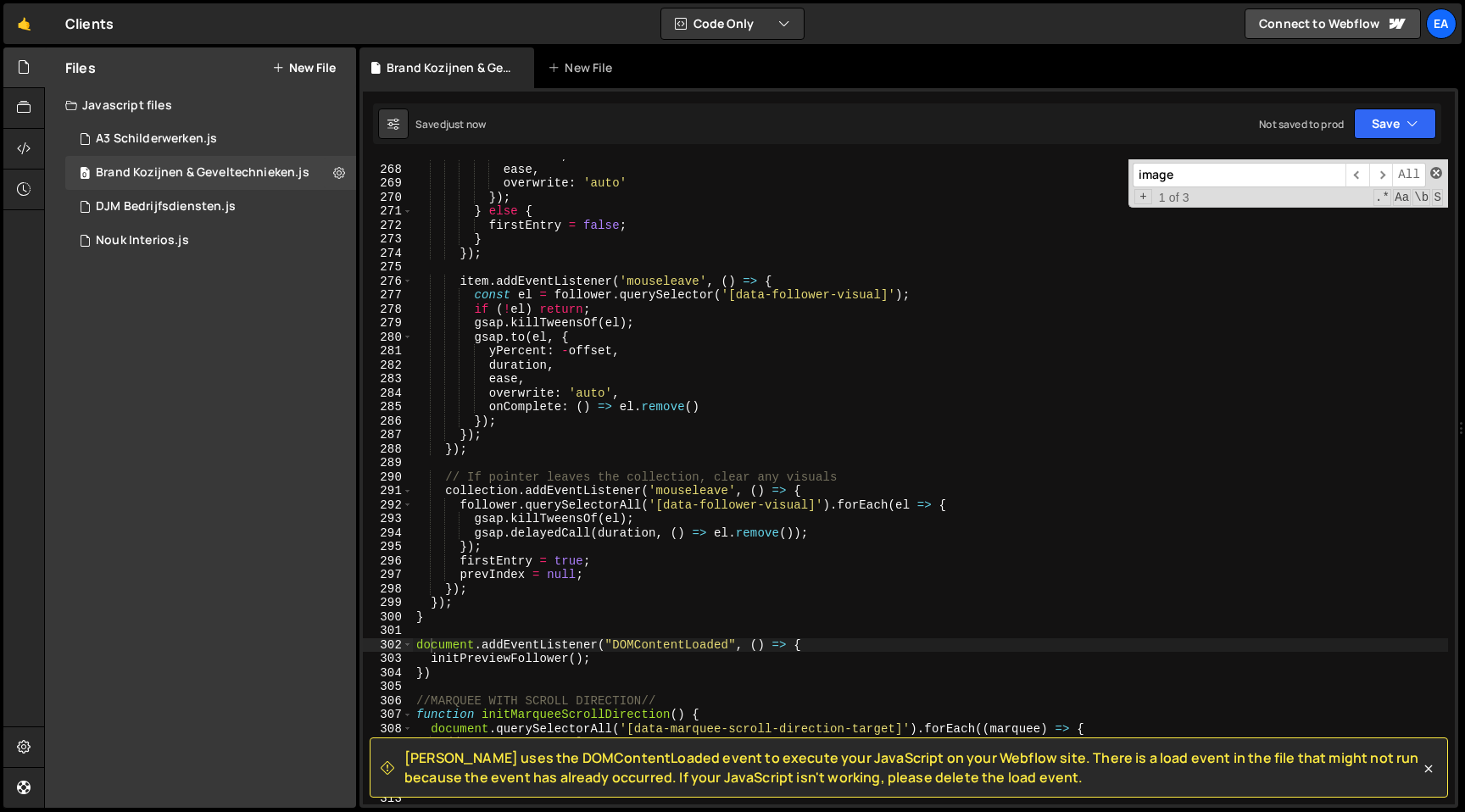
click at [1438, 174] on span at bounding box center [1436, 173] width 12 height 12
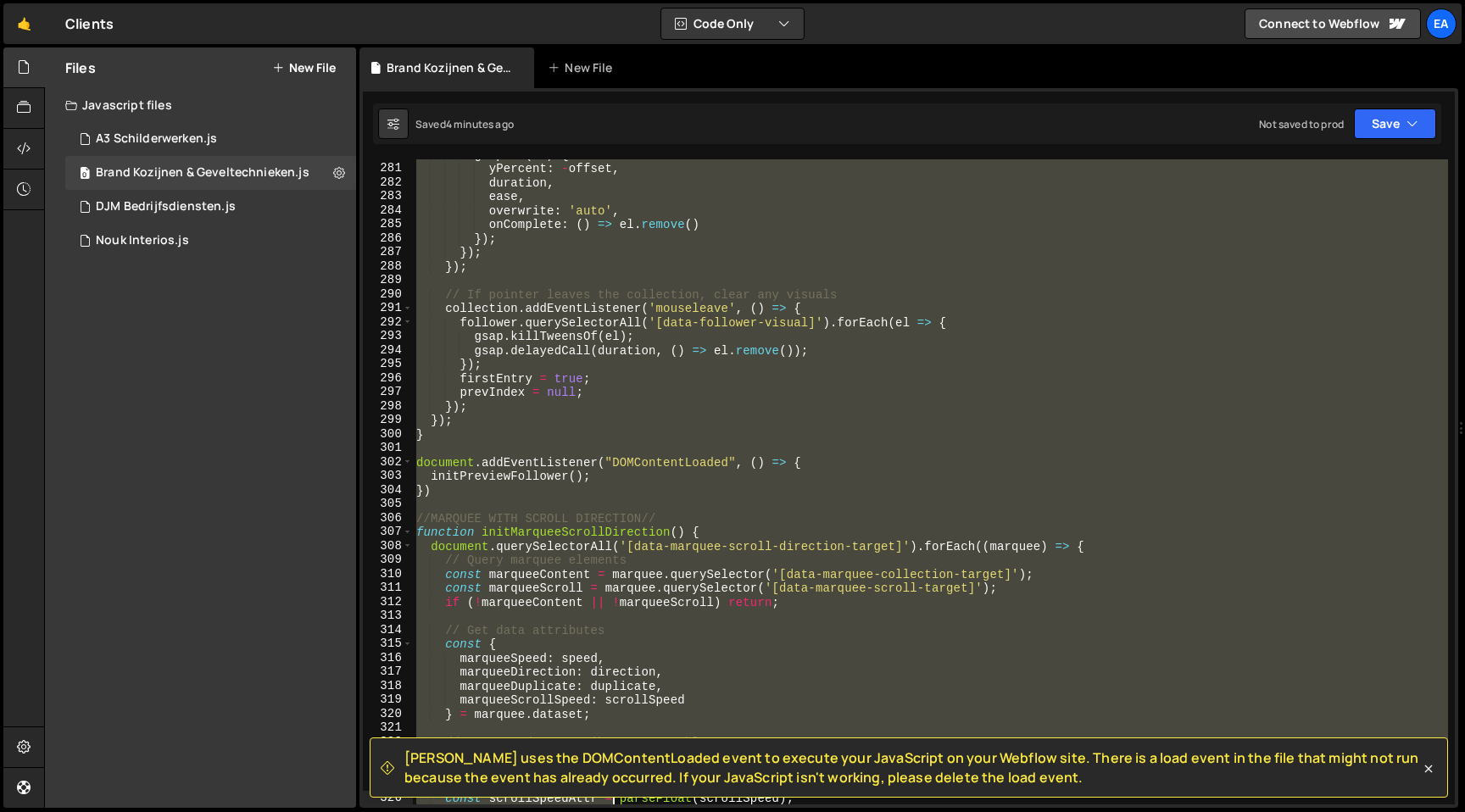
scroll to position [3914, 0]
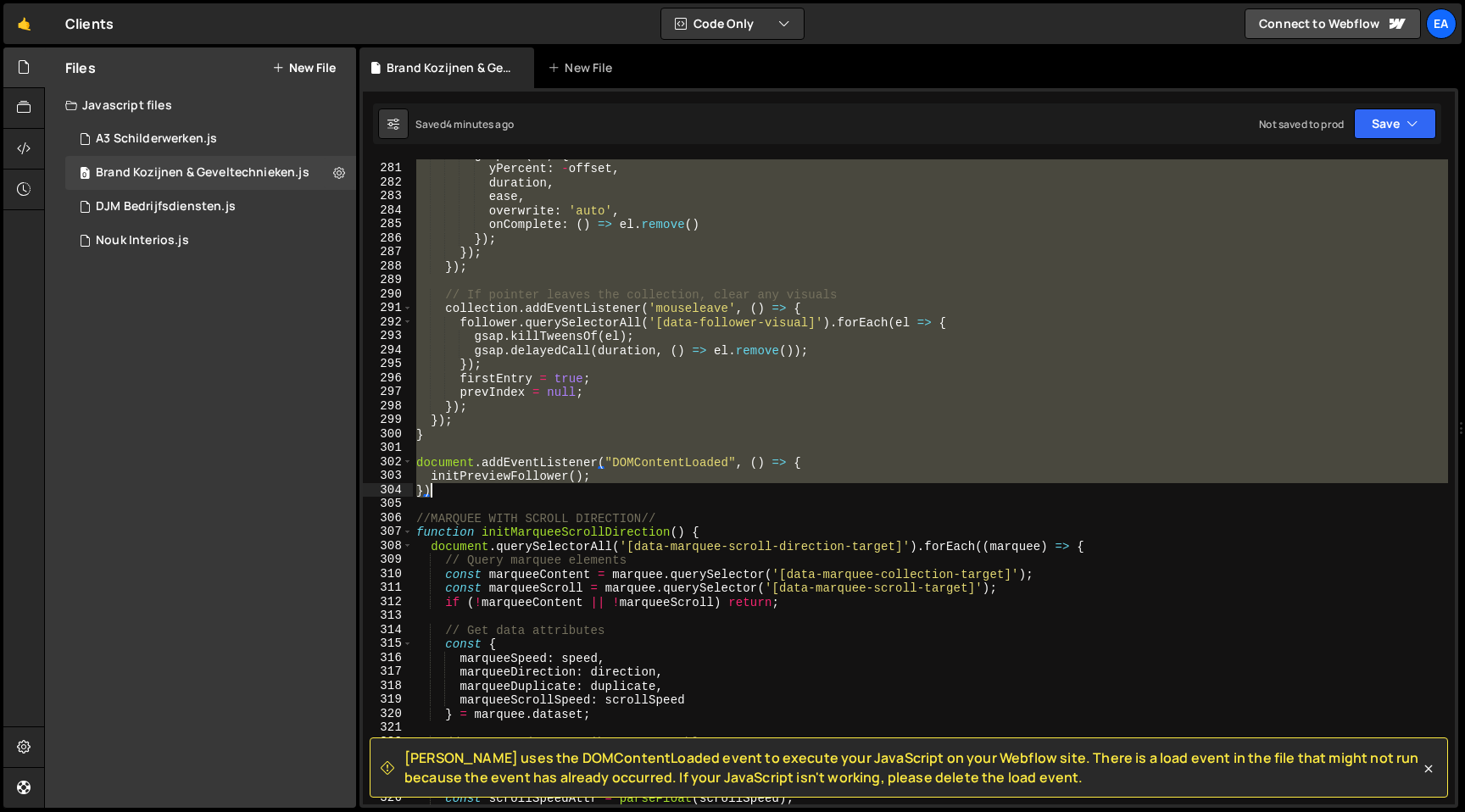
drag, startPoint x: 413, startPoint y: 340, endPoint x: 573, endPoint y: 495, distance: 222.8
click at [573, 495] on div "gsap . to ( el , { yPercent : - offset , duration , ease , overwrite : 'auto' ,…" at bounding box center [930, 484] width 1036 height 673
type textarea "initPreviewFollower(); })"
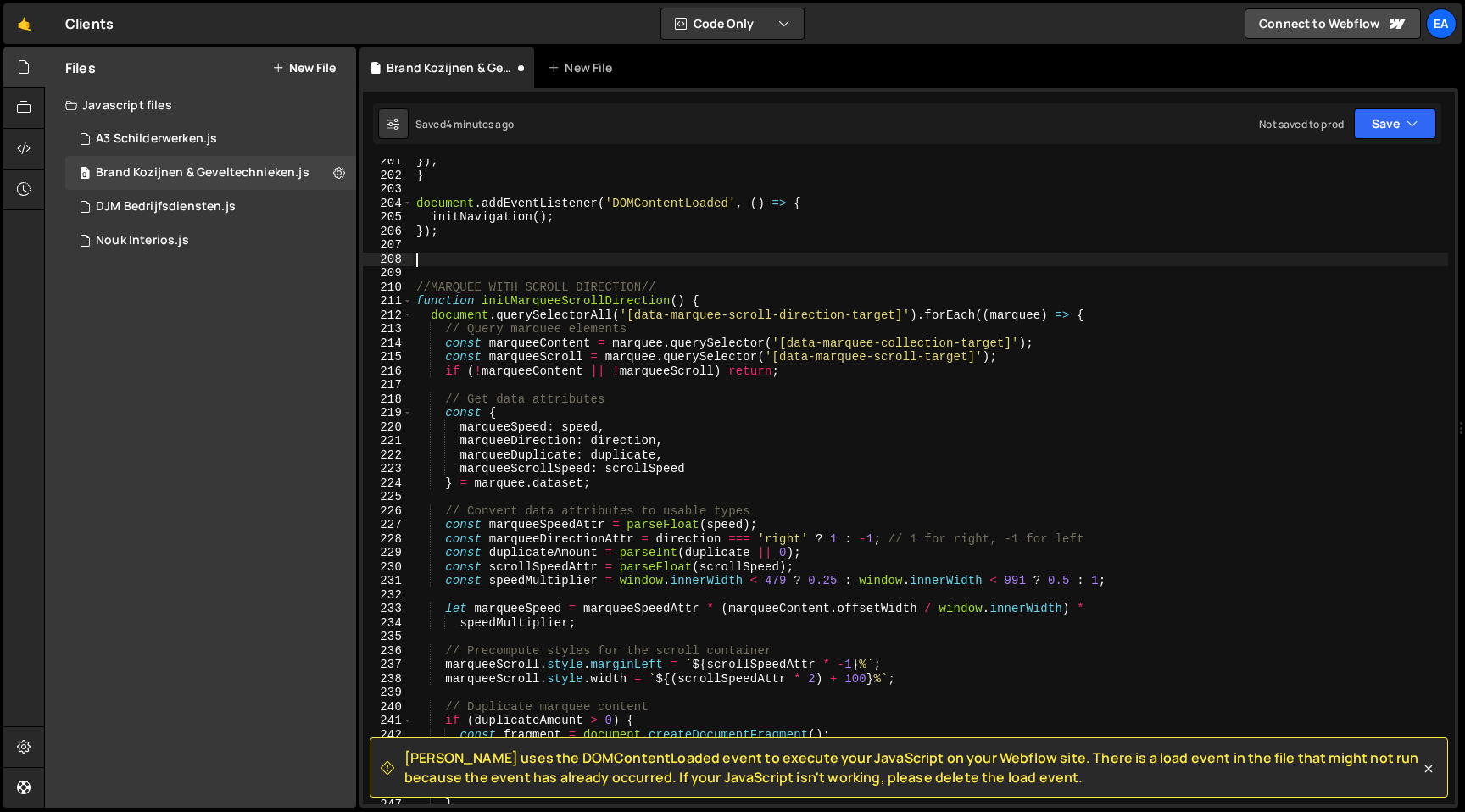
scroll to position [2801, 0]
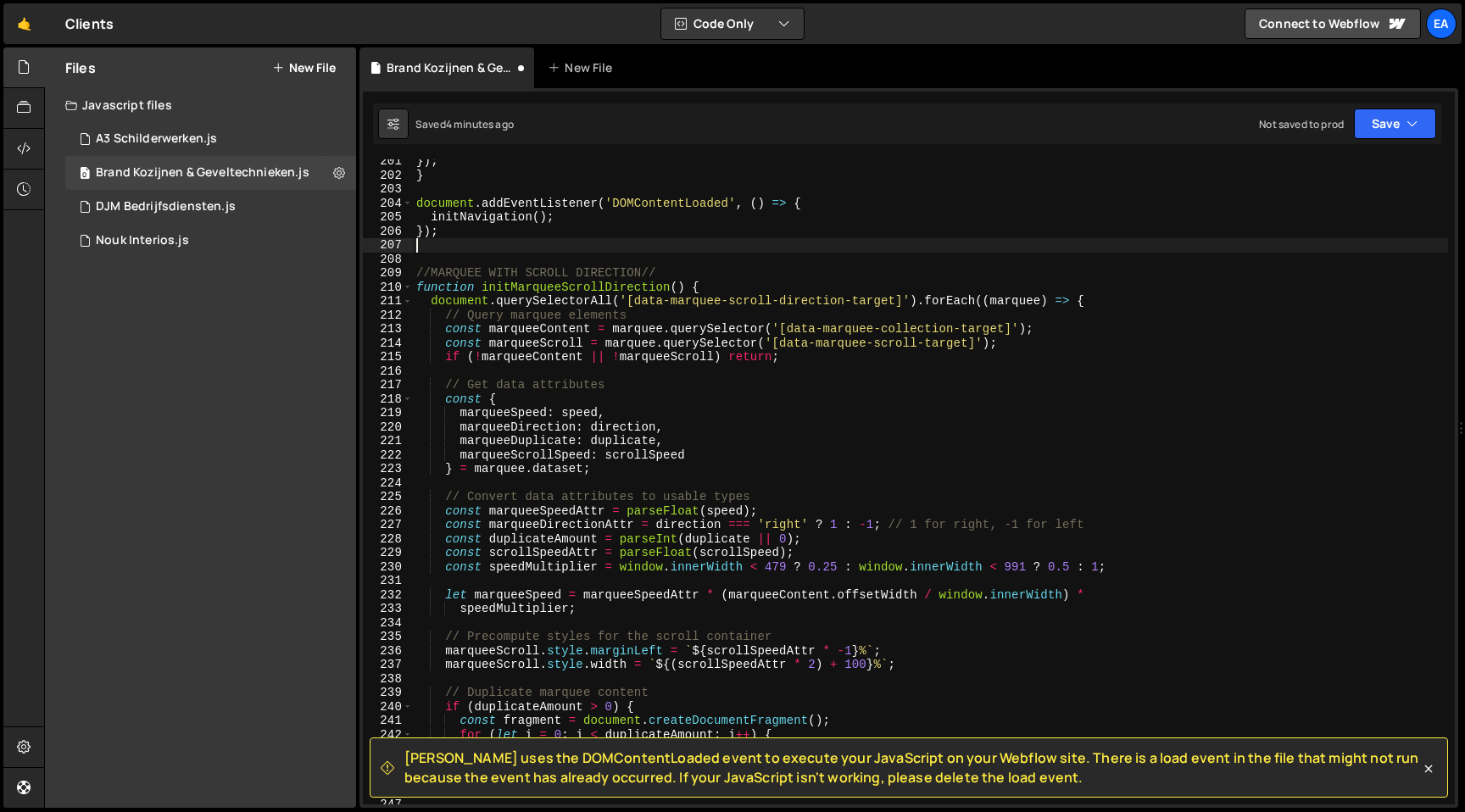
type textarea "});"
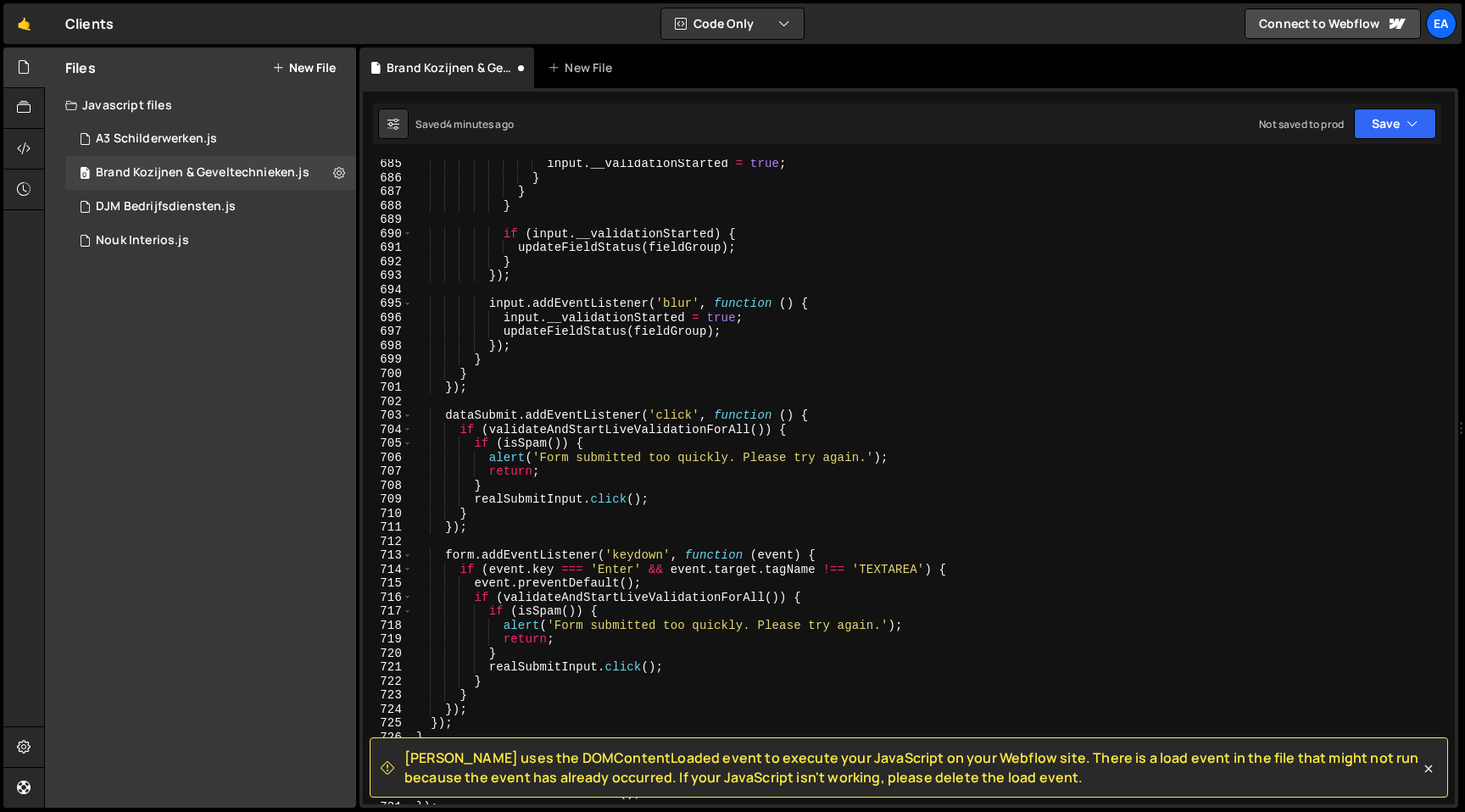
scroll to position [9906, 0]
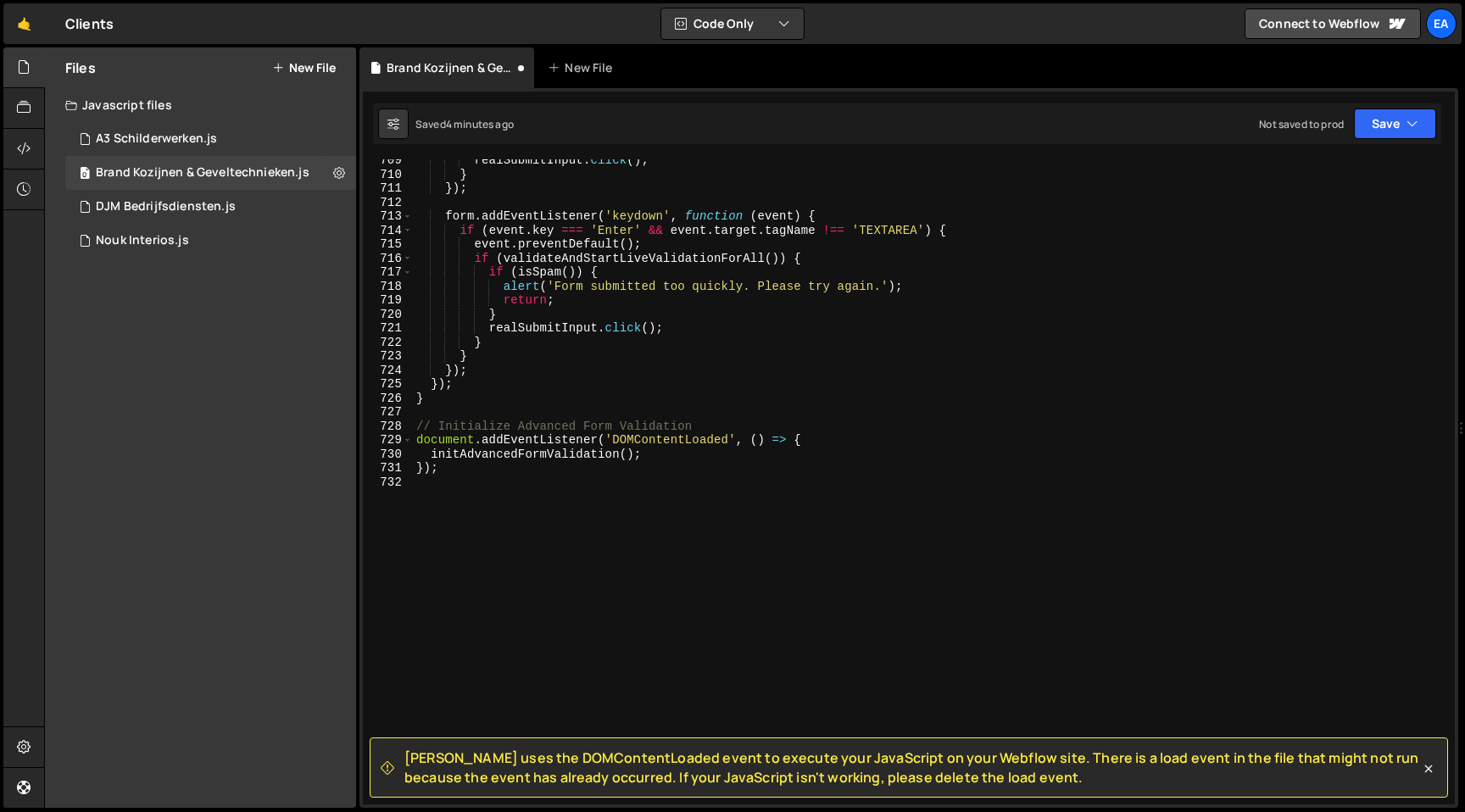
click at [499, 533] on div "realSubmitInput . click ( ) ; } }) ; form . addEventListener ( 'keydown' , func…" at bounding box center [930, 490] width 1036 height 673
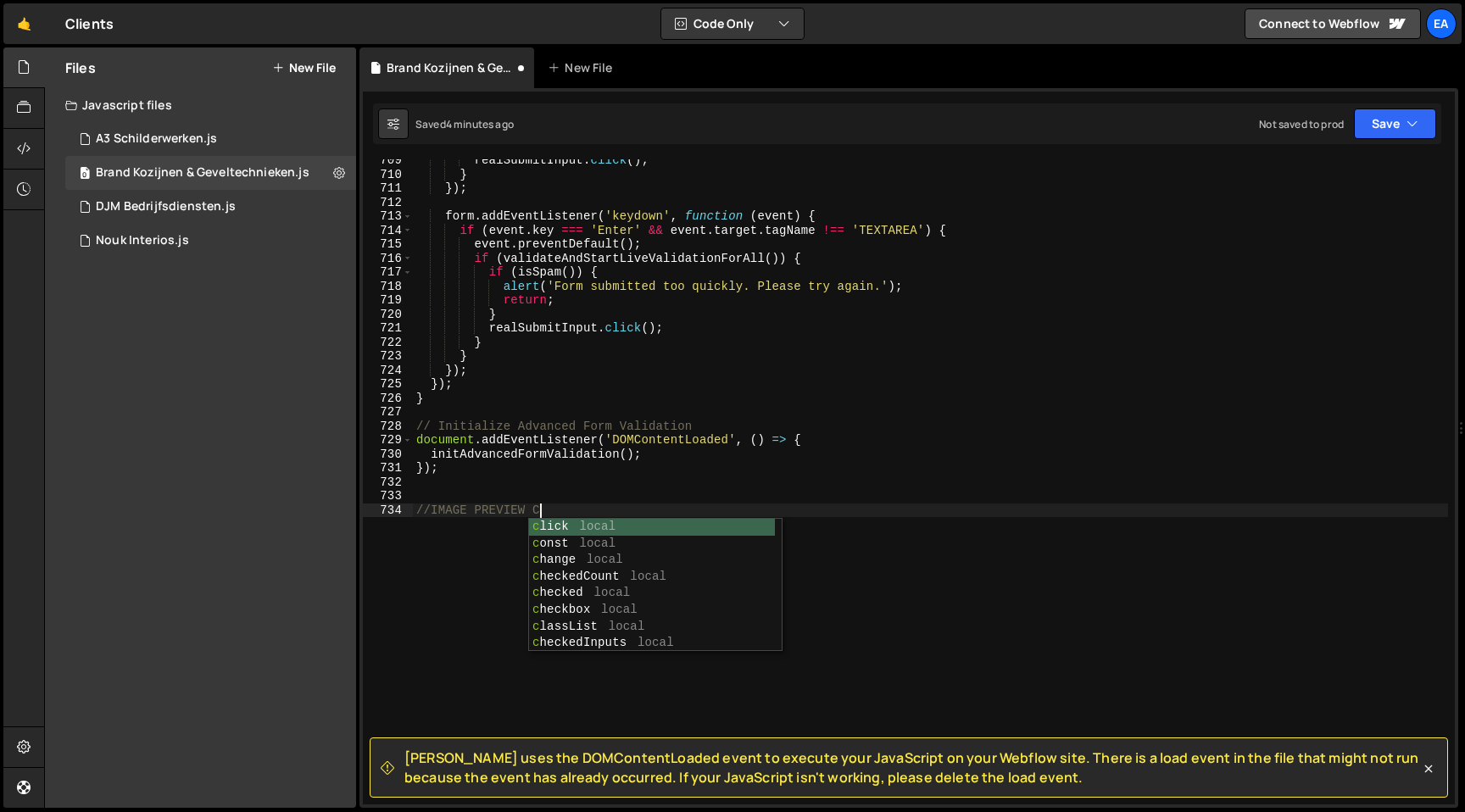
scroll to position [0, 8]
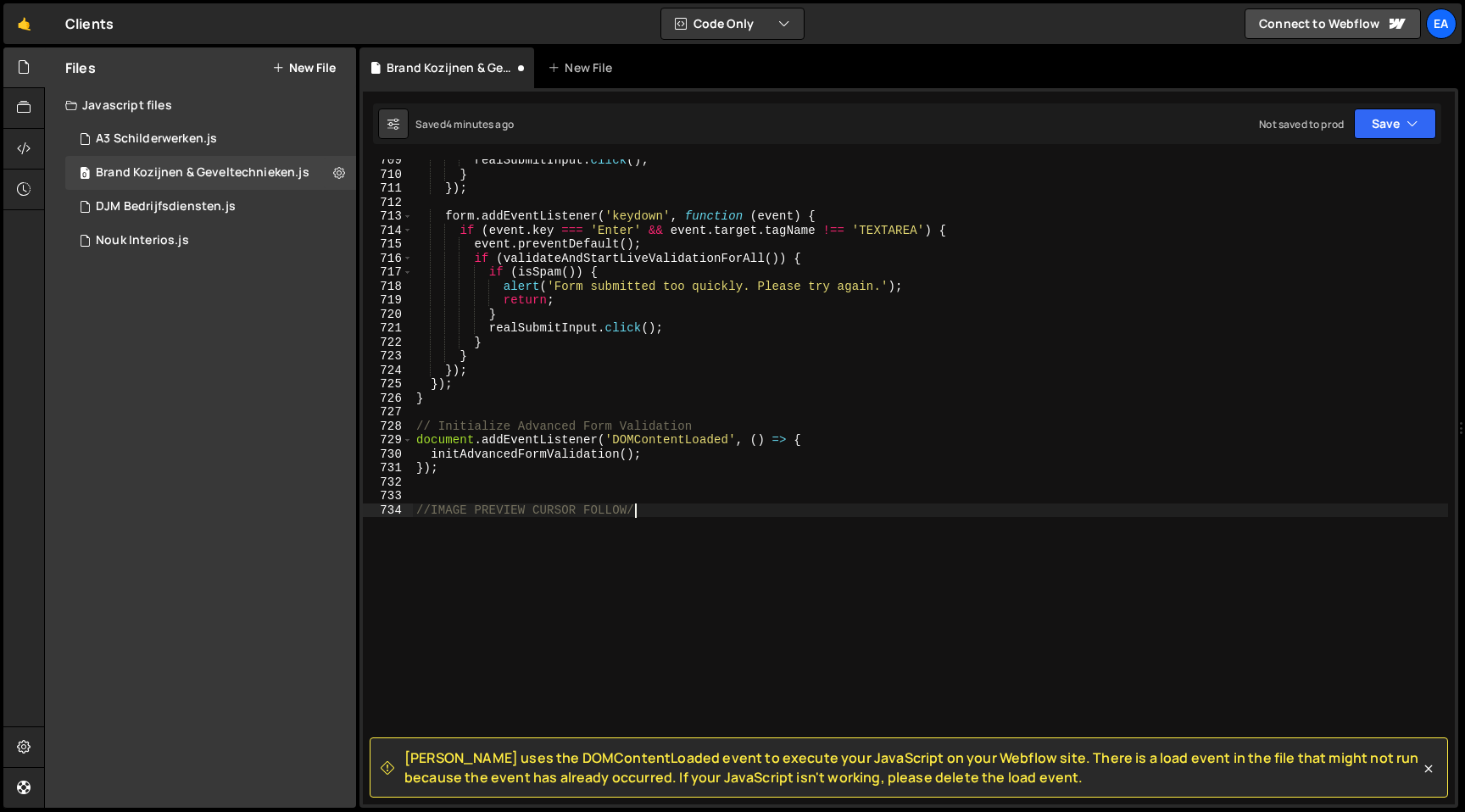
type textarea "//IMAGE PREVIEW CURSOR FOLLOW//"
paste textarea "})"
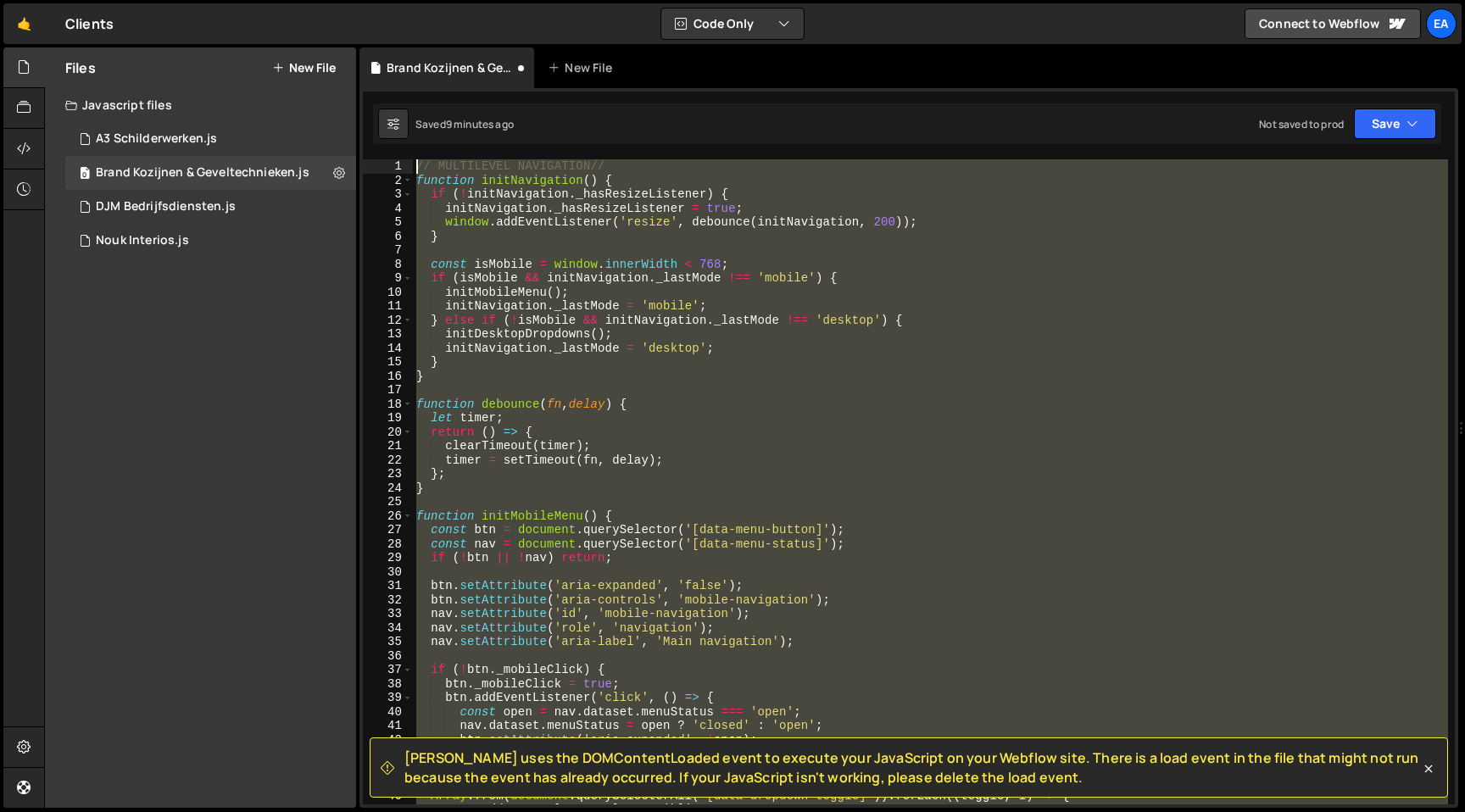
drag, startPoint x: 452, startPoint y: 552, endPoint x: 178, endPoint y: -88, distance: 696.2
click at [178, 0] on html "Projects [GEOGRAPHIC_DATA] Blog Ea Projects Your Teams Invite team member Accou…" at bounding box center [732, 406] width 1465 height 812
paste textarea "});"
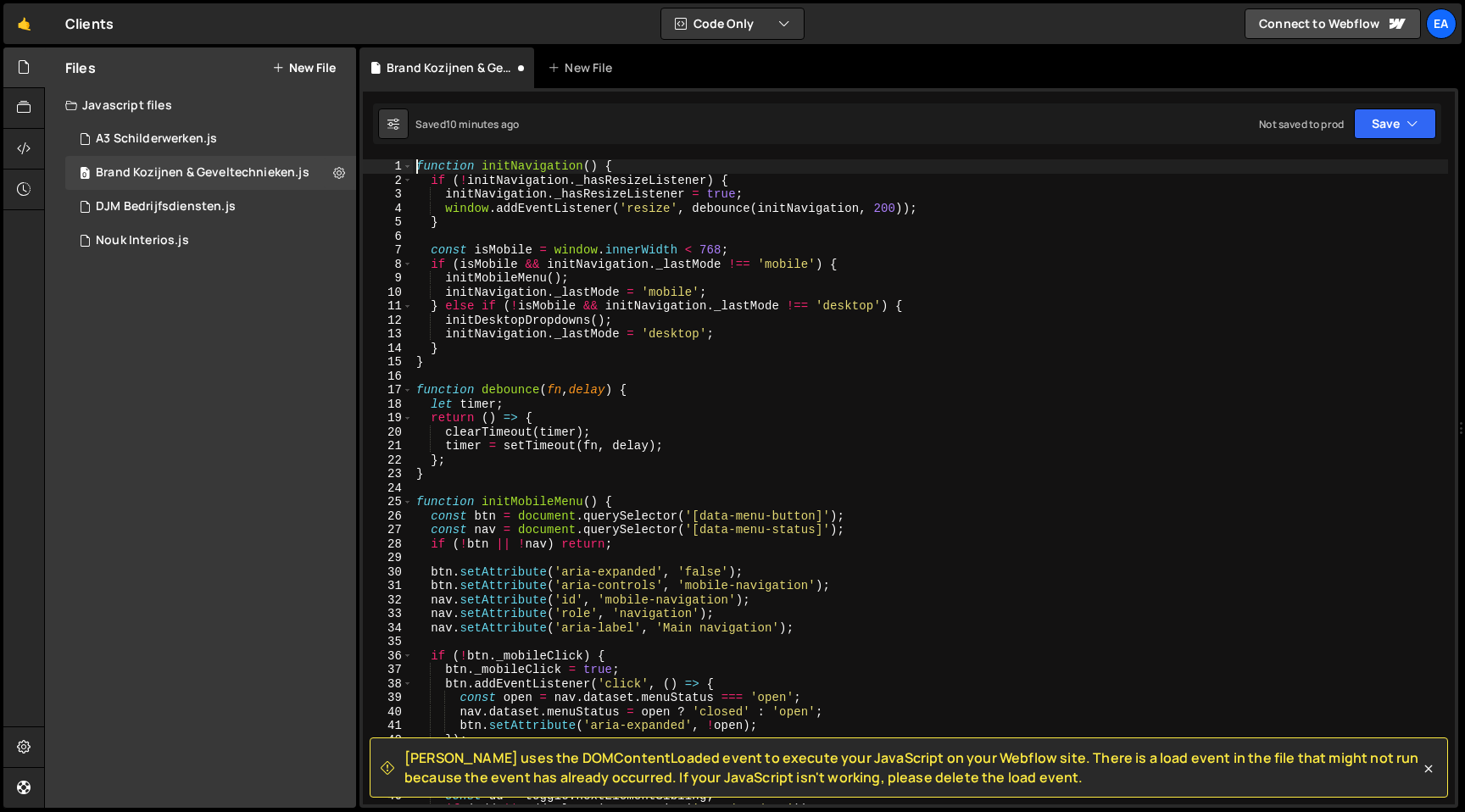
click at [418, 166] on div "function initNavigation ( ) { if ( ! initNavigation . _hasResizeListener ) { in…" at bounding box center [930, 496] width 1036 height 673
type textarea "function initNavigation() {"
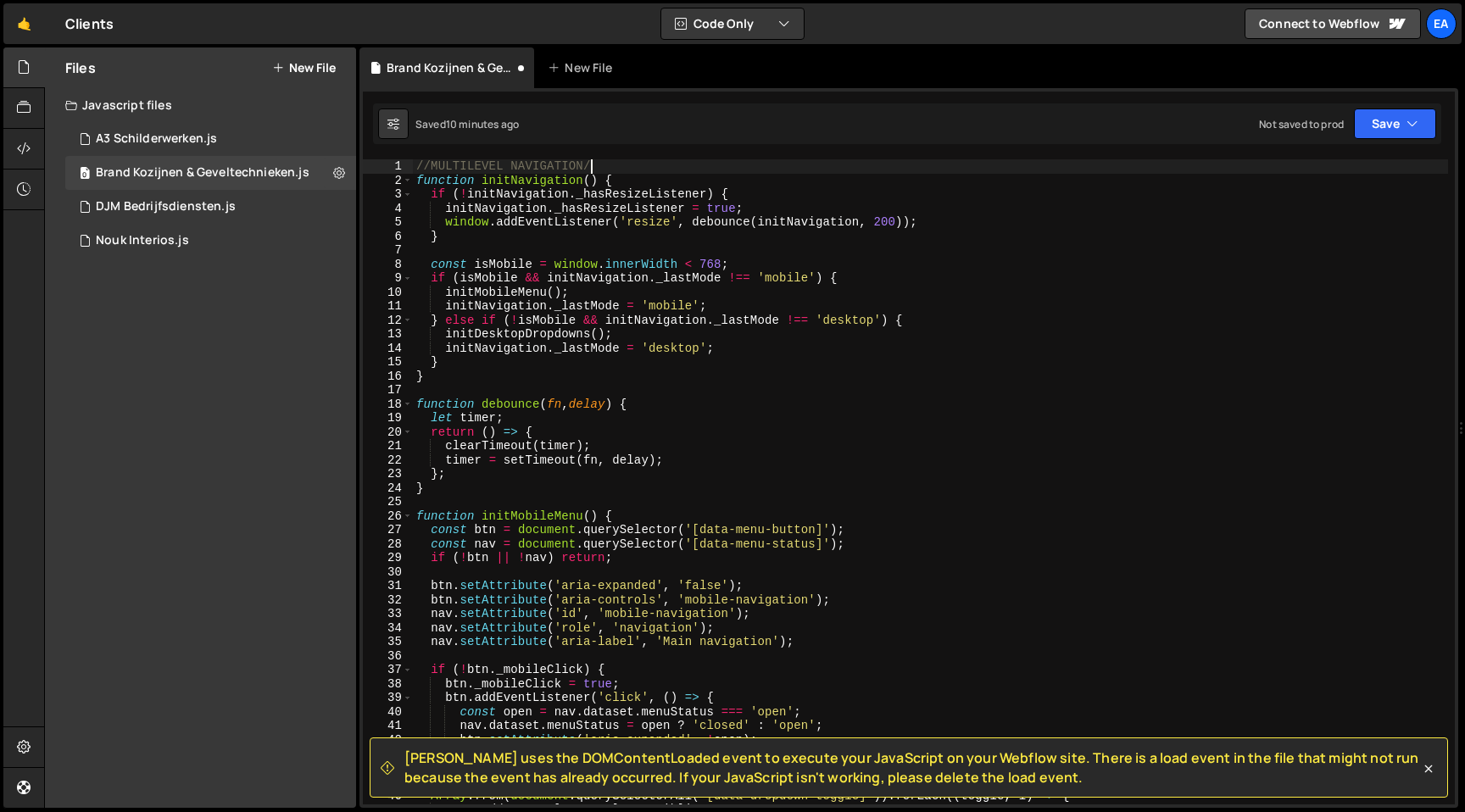
scroll to position [0, 12]
click at [1429, 772] on icon at bounding box center [1429, 769] width 17 height 17
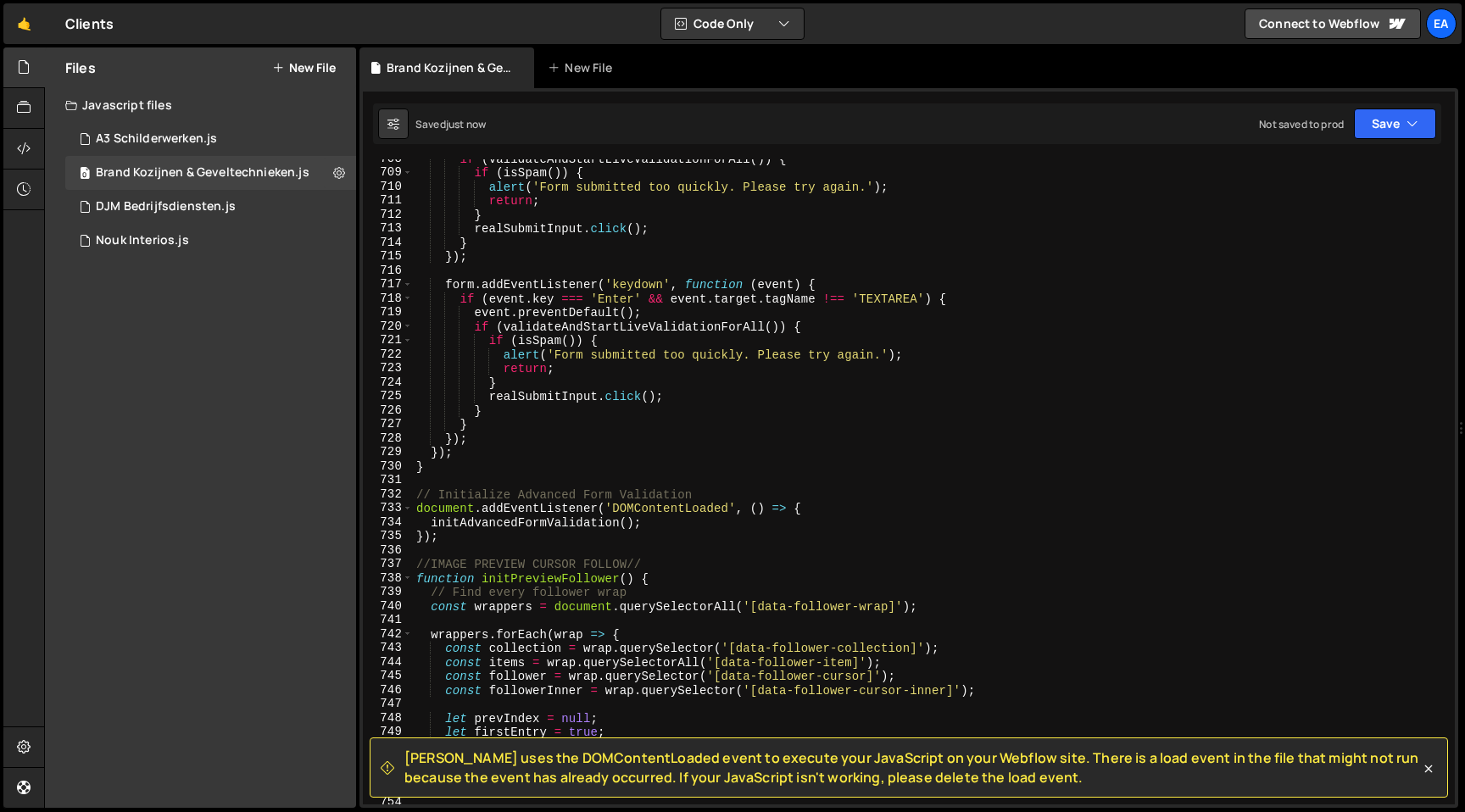
scroll to position [9890, 0]
click at [1426, 767] on icon at bounding box center [1429, 769] width 8 height 8
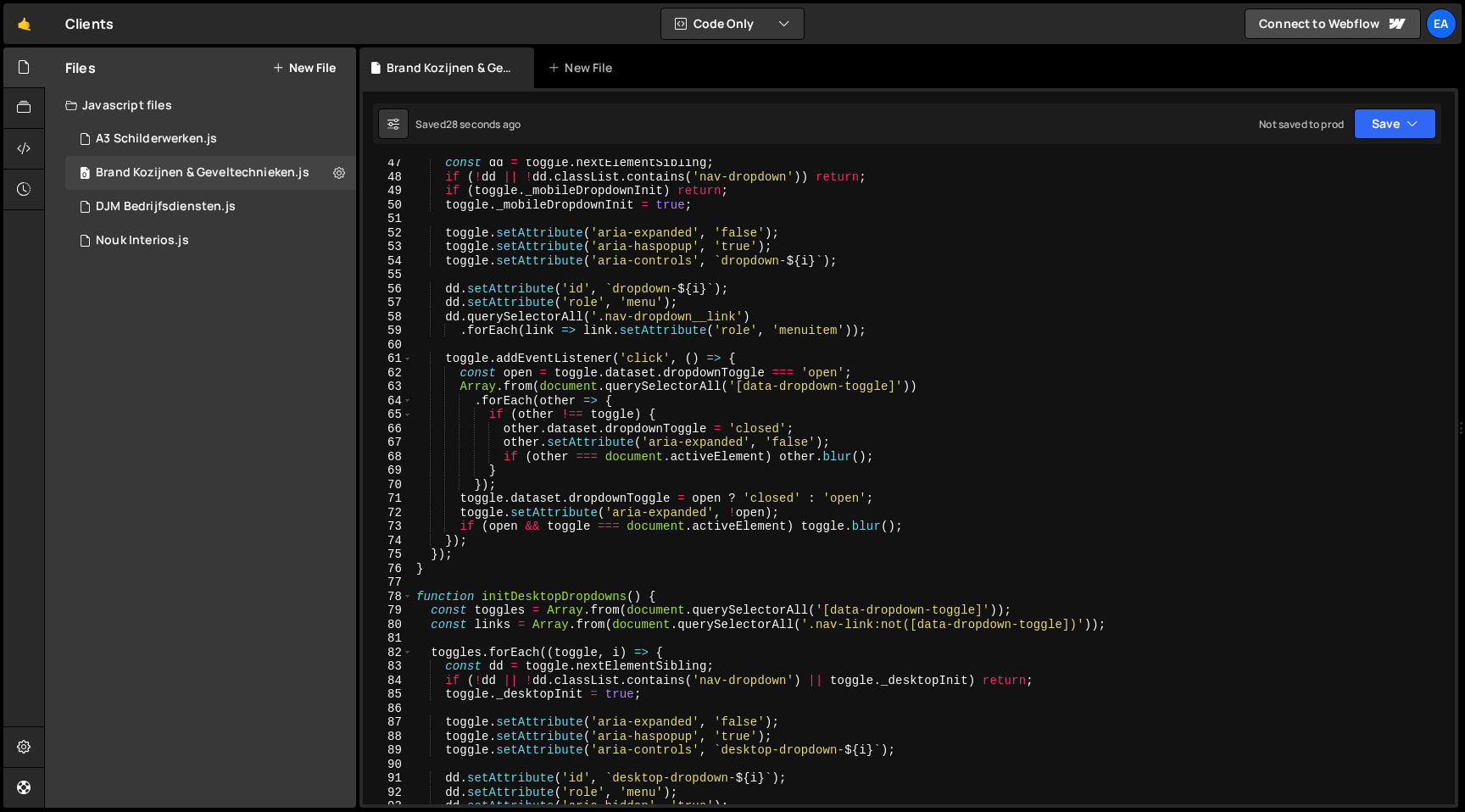
scroll to position [646, 0]
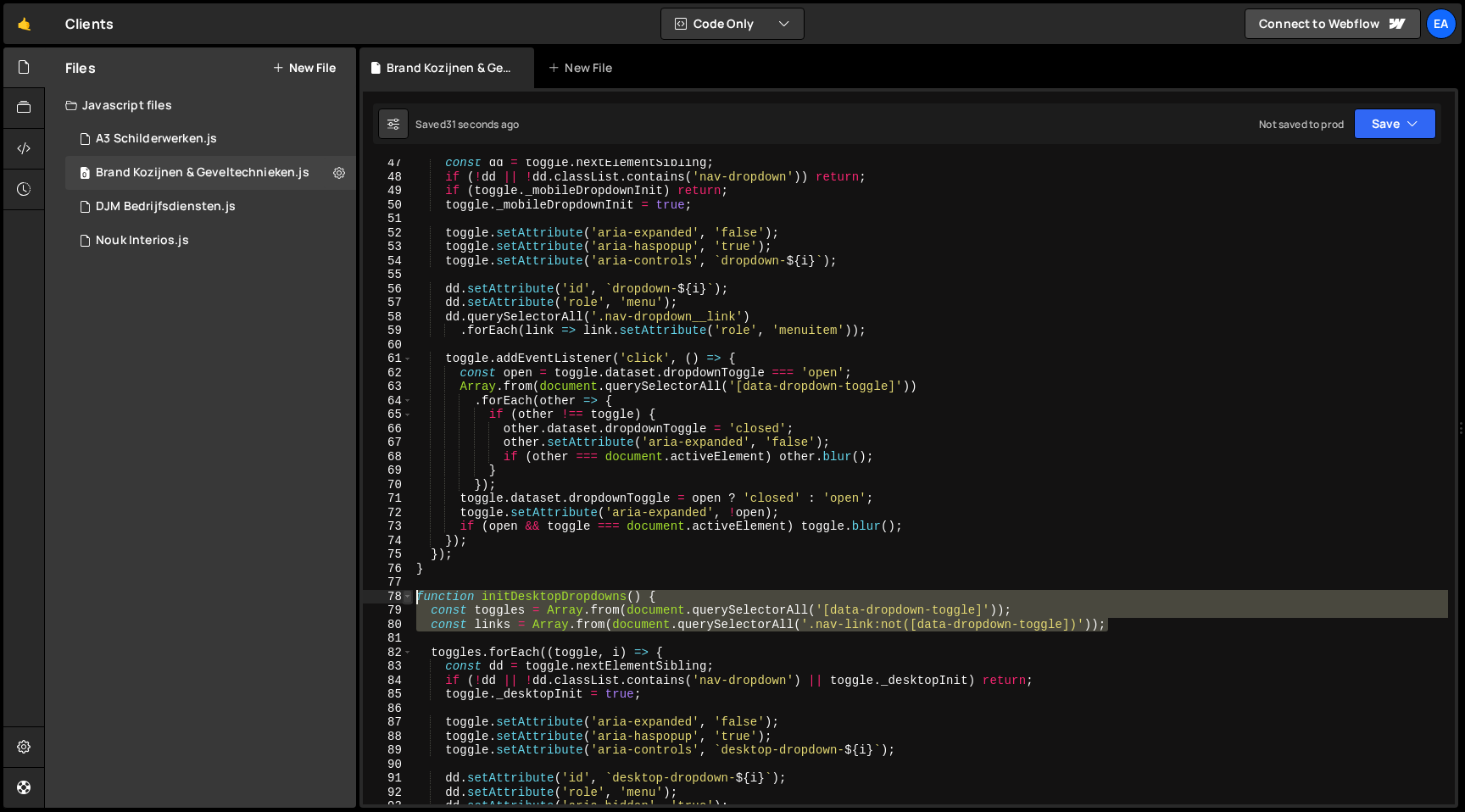
drag, startPoint x: 1119, startPoint y: 627, endPoint x: 407, endPoint y: 599, distance: 712.6
click at [407, 599] on div "const links = Array.from(document.querySelectorAll('.nav-link:not([data-dropdow…" at bounding box center [908, 482] width 1092 height 645
type textarea "function initDesktopDropdowns() { const toggles = Array.from(document.querySele…"
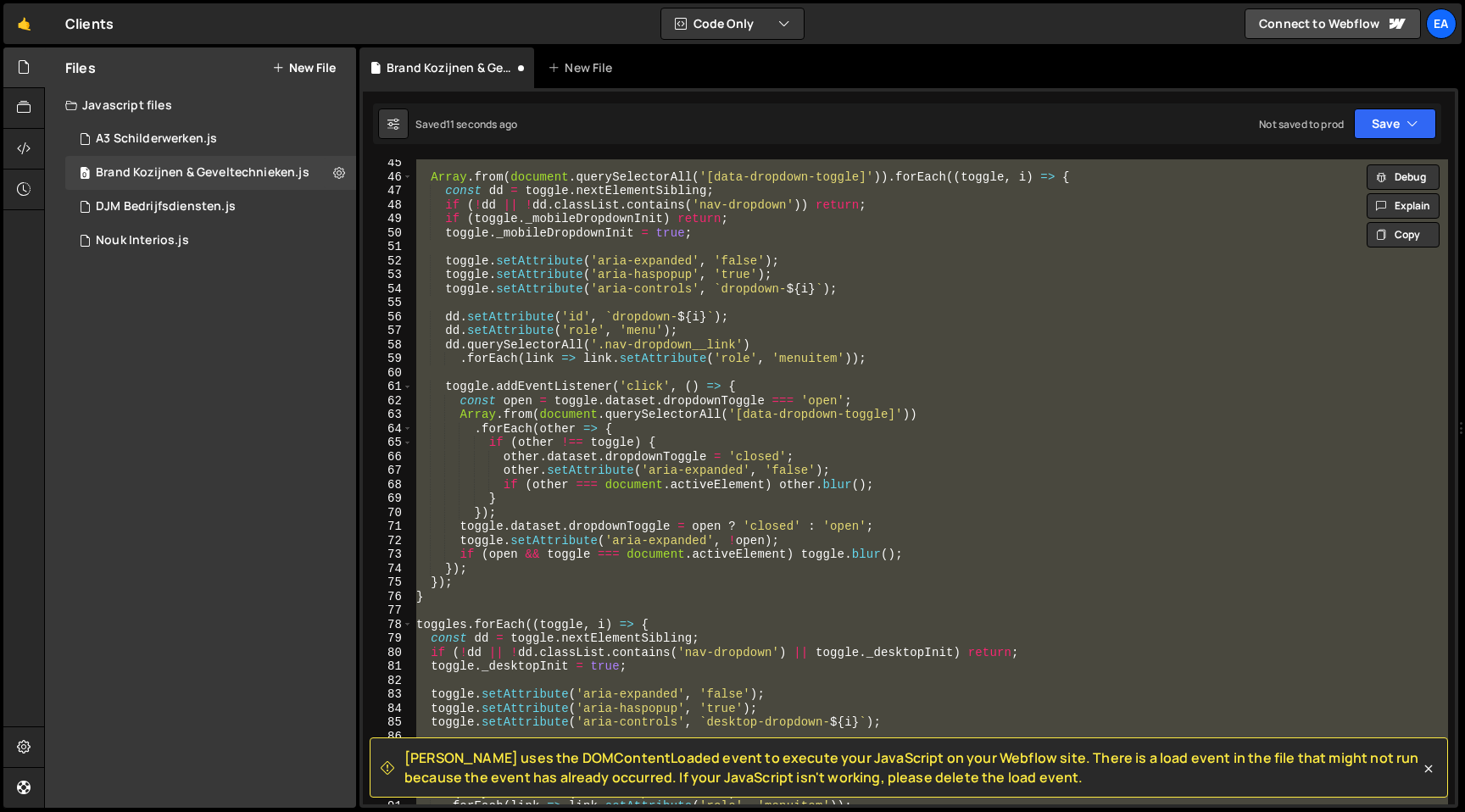
scroll to position [618, 0]
click at [463, 596] on div "Array . from ( document . querySelectorAll ( '[data-dropdown-toggle]' )) . forE…" at bounding box center [930, 482] width 1036 height 645
type textarea "}"
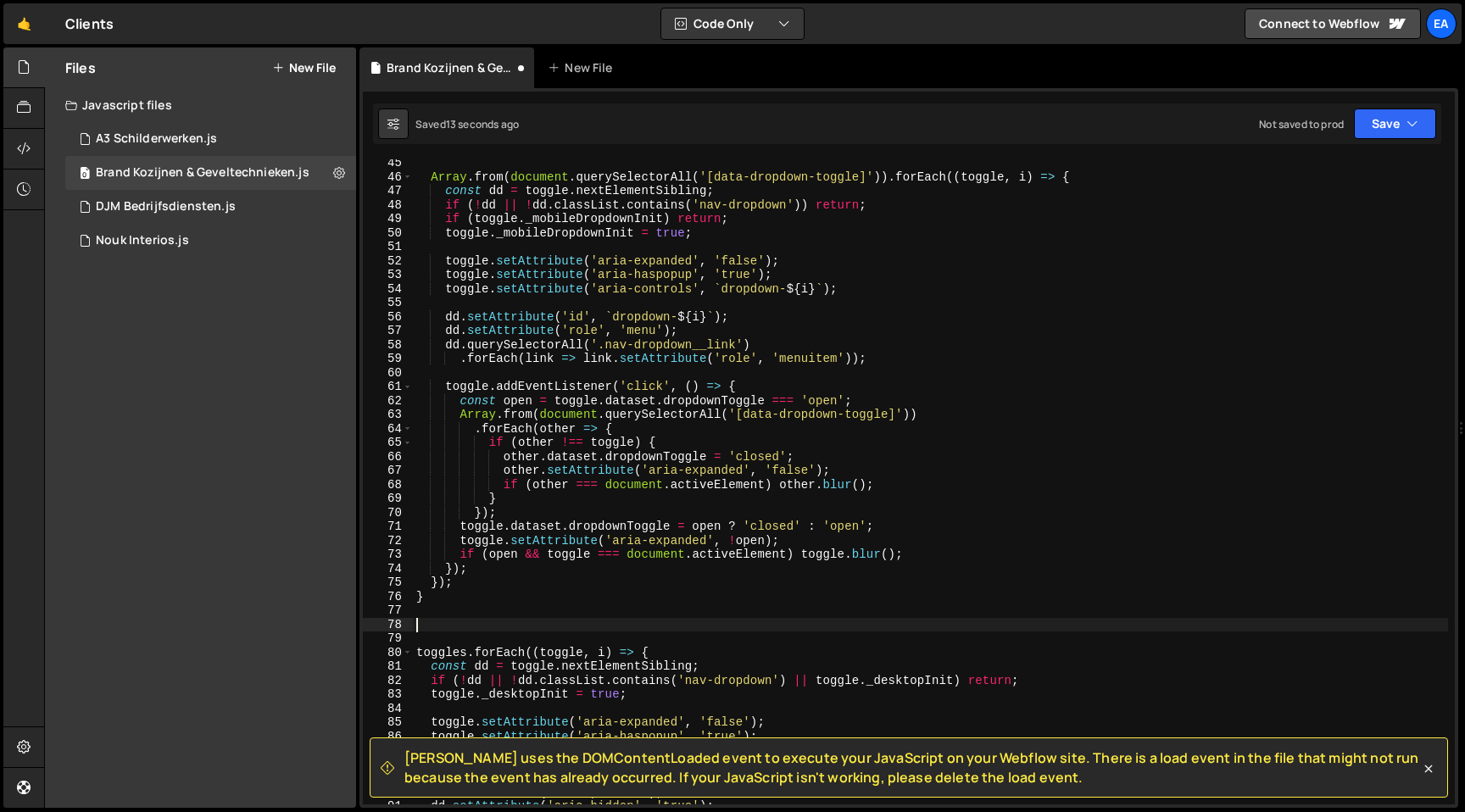
paste textarea "const links = Array.from(document.querySelectorAll('.nav-link:not([data-dropdow…"
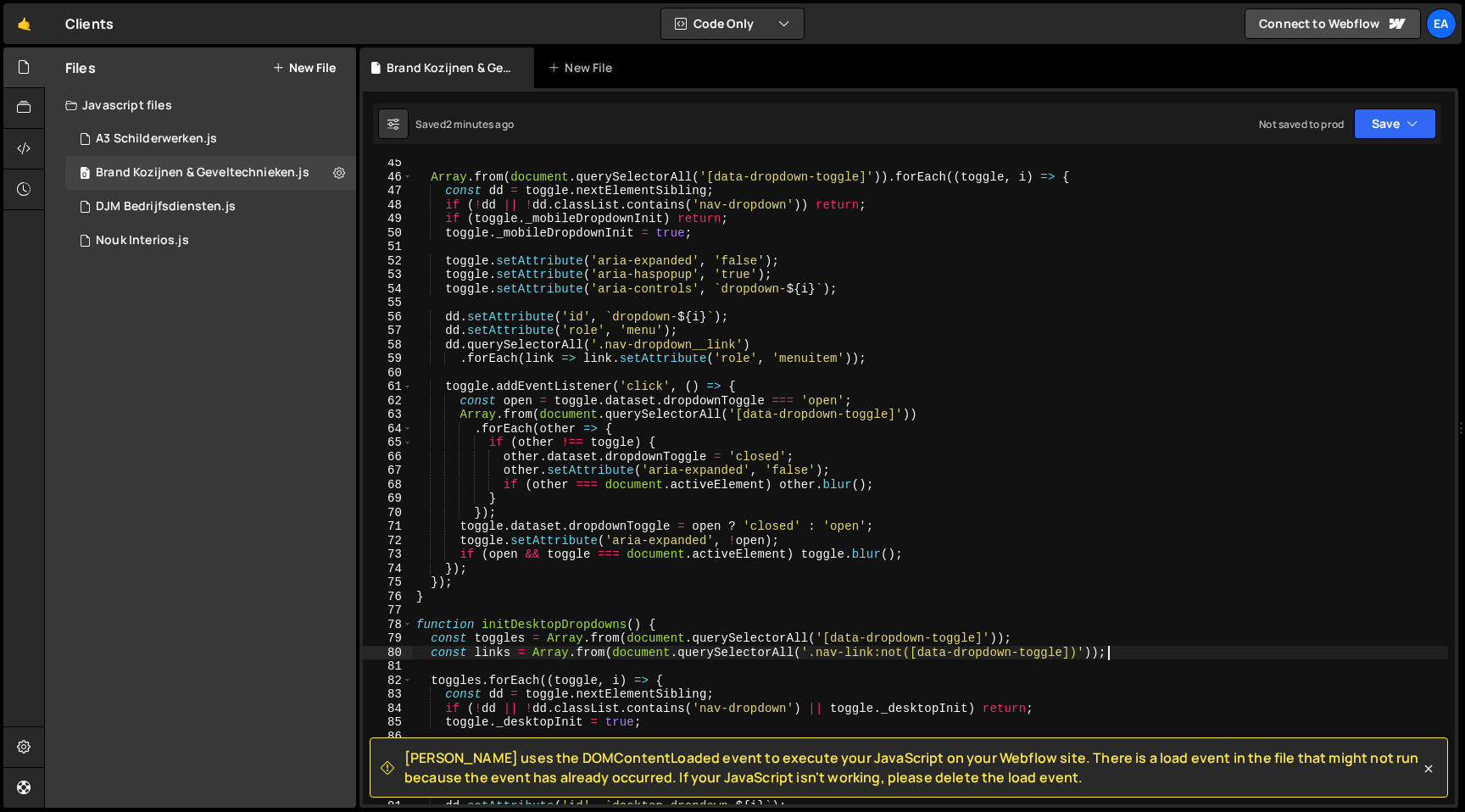
type textarea "const links = Array.from(document.querySelectorAll('.nav-link:not([data-dropdow…"
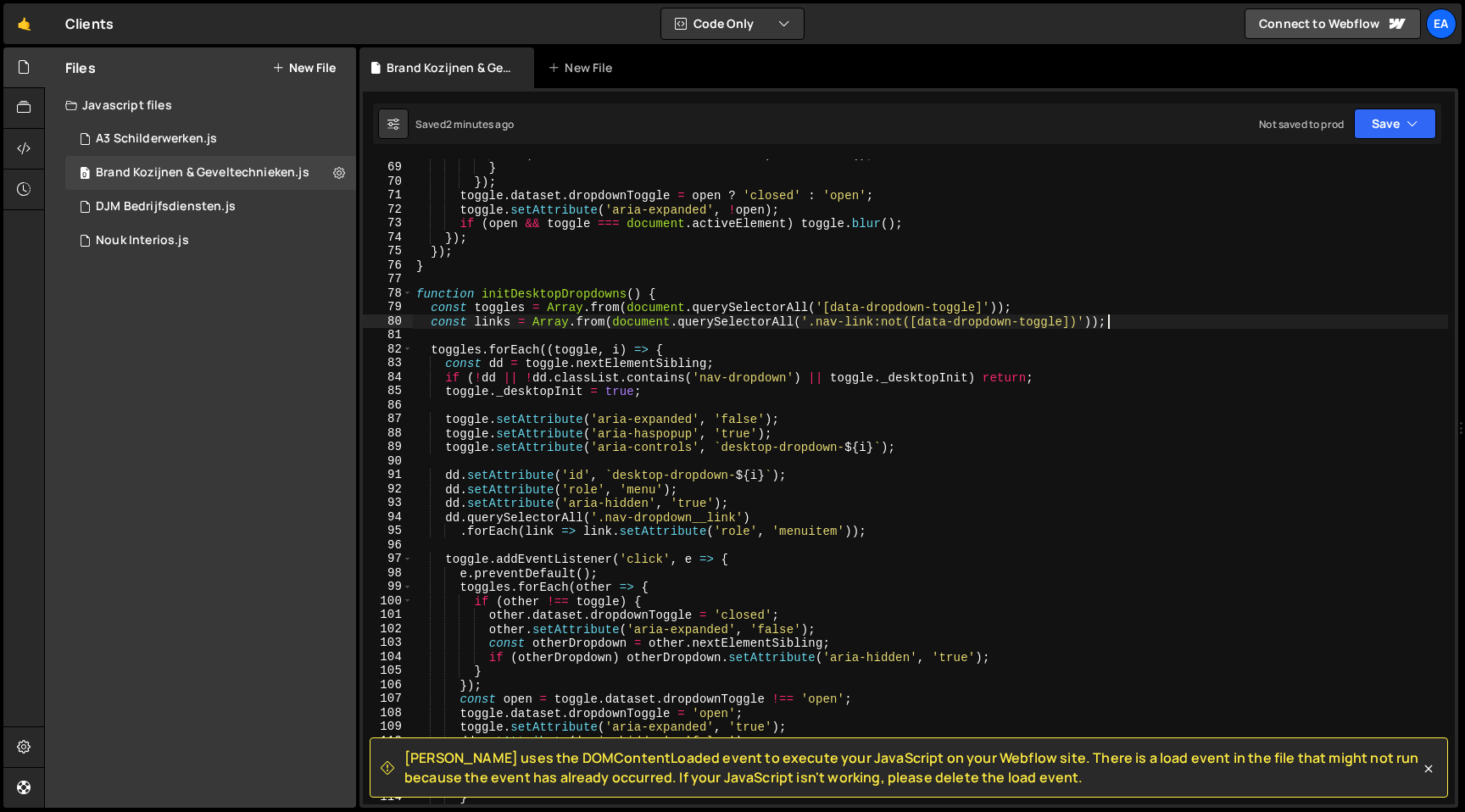
scroll to position [1067, 0]
